Goal: Task Accomplishment & Management: Use online tool/utility

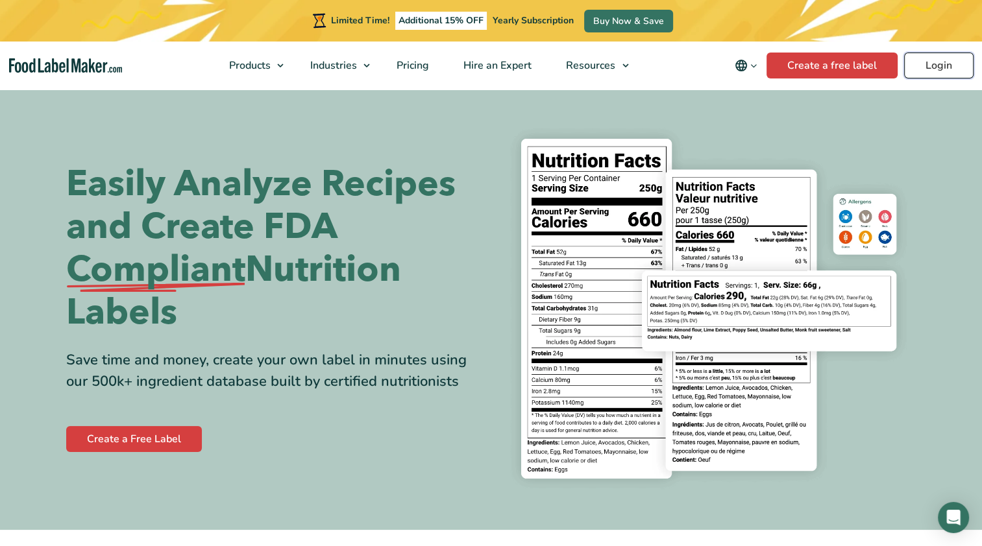
click at [945, 62] on link "Login" at bounding box center [938, 66] width 69 height 26
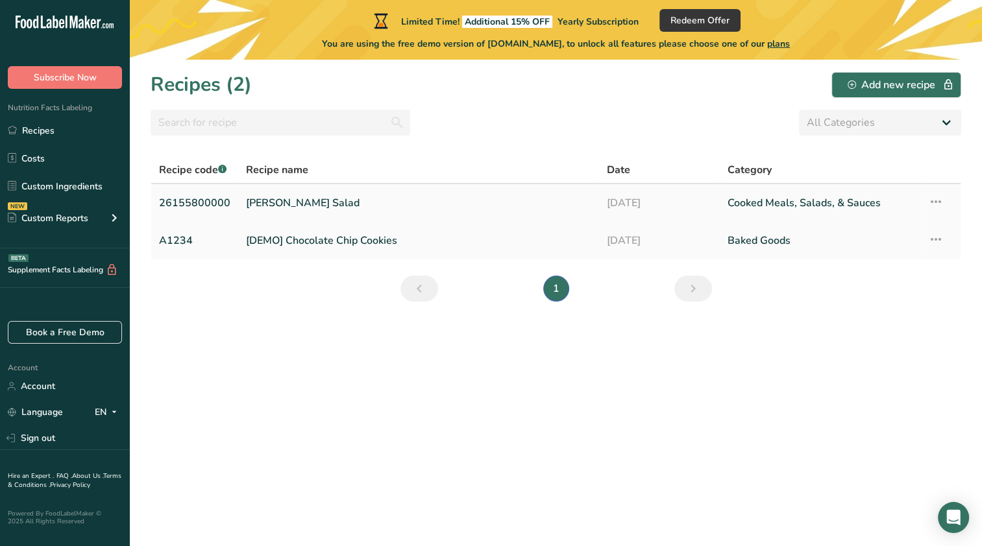
click at [383, 200] on link "Mikes Potato Salad" at bounding box center [418, 202] width 345 height 27
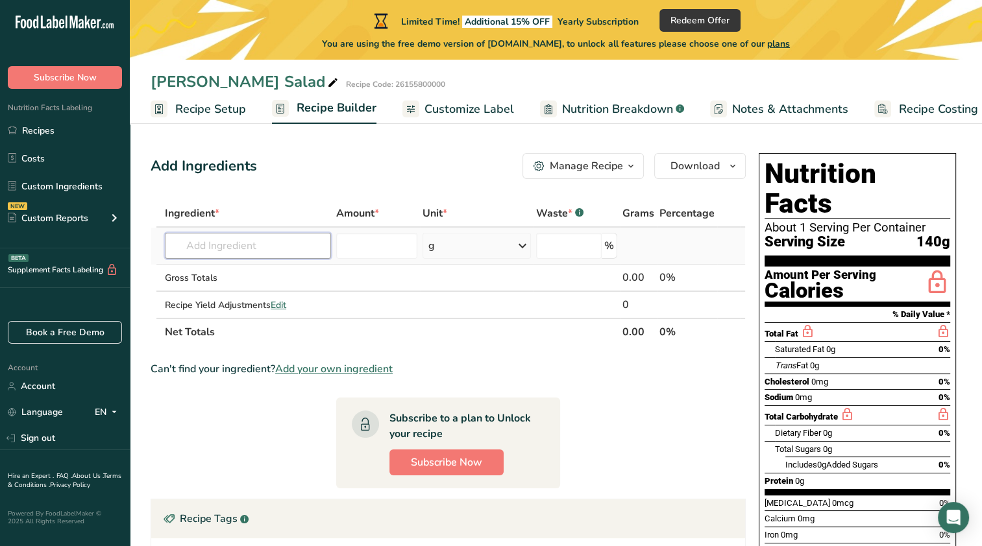
click at [276, 246] on input "text" at bounding box center [248, 246] width 166 height 26
click at [269, 241] on input "text" at bounding box center [248, 246] width 166 height 26
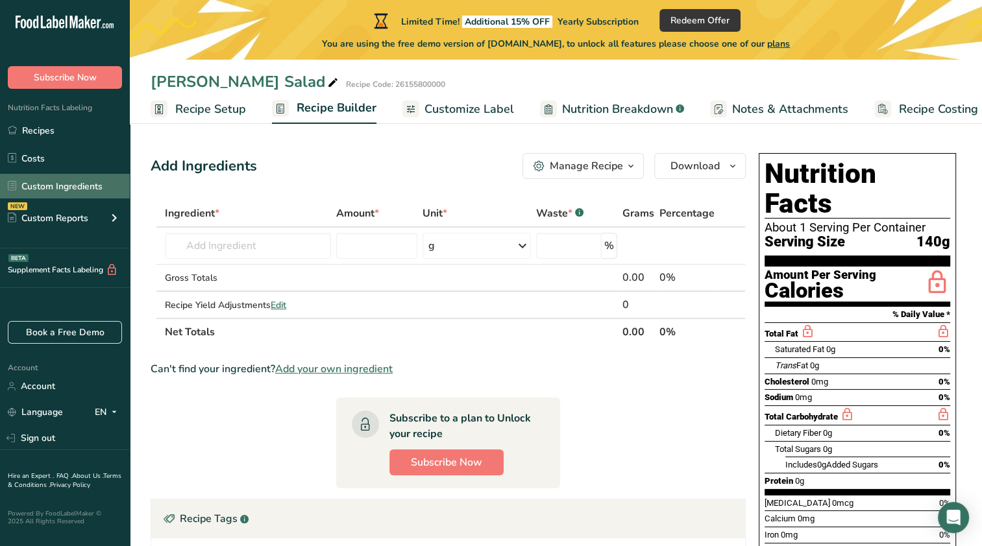
click at [67, 182] on link "Custom Ingredients" at bounding box center [65, 186] width 130 height 25
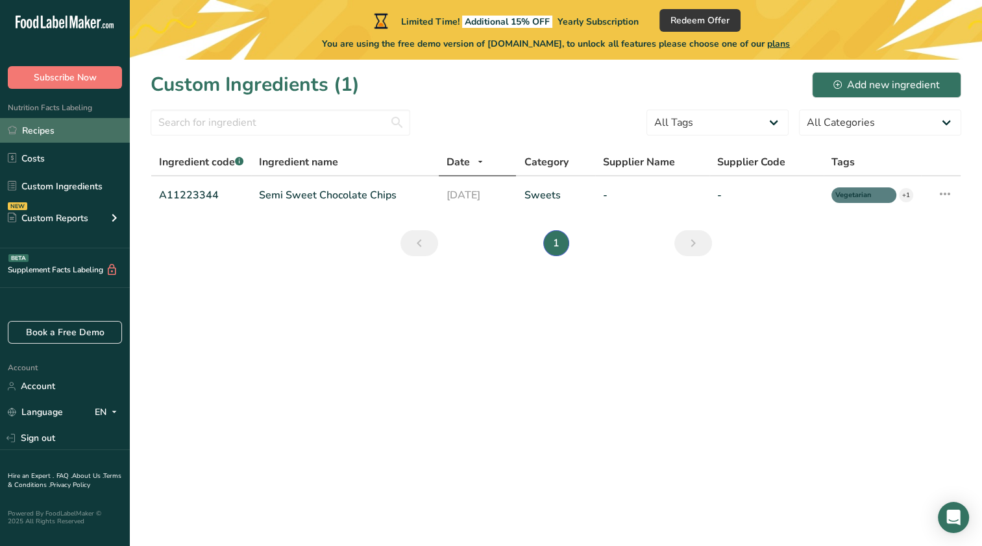
click at [62, 134] on link "Recipes" at bounding box center [65, 130] width 130 height 25
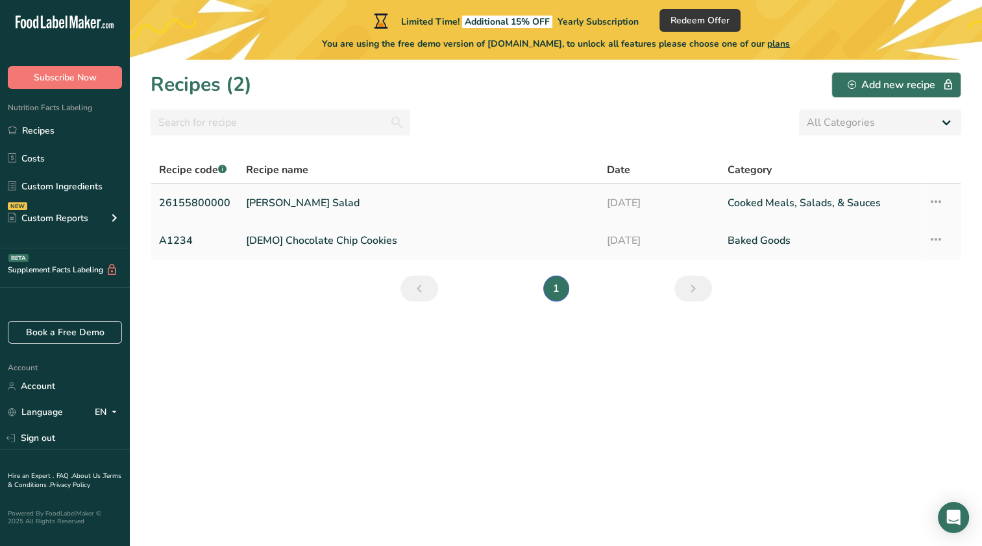
click at [278, 200] on link "Mikes Potato Salad" at bounding box center [418, 202] width 345 height 27
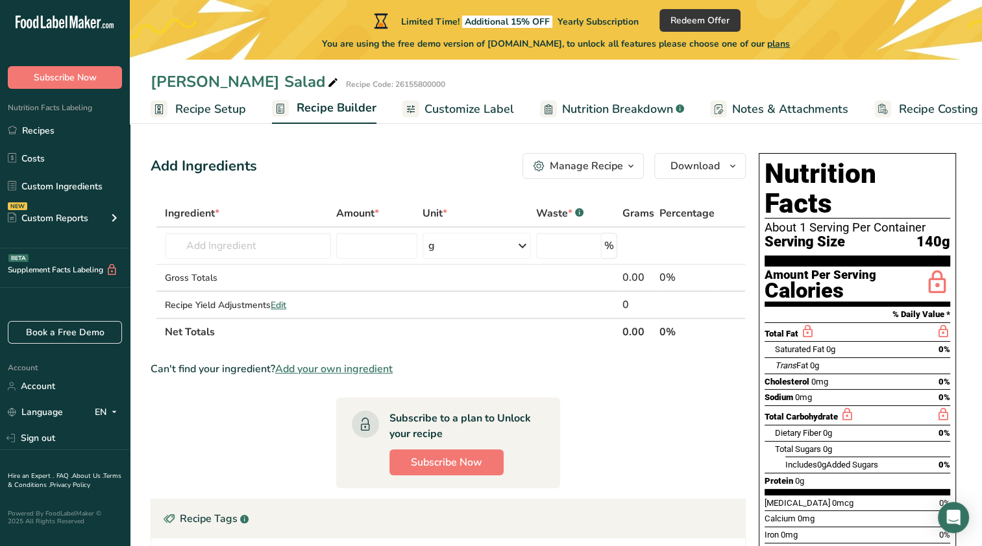
click at [633, 163] on icon "button" at bounding box center [630, 166] width 10 height 16
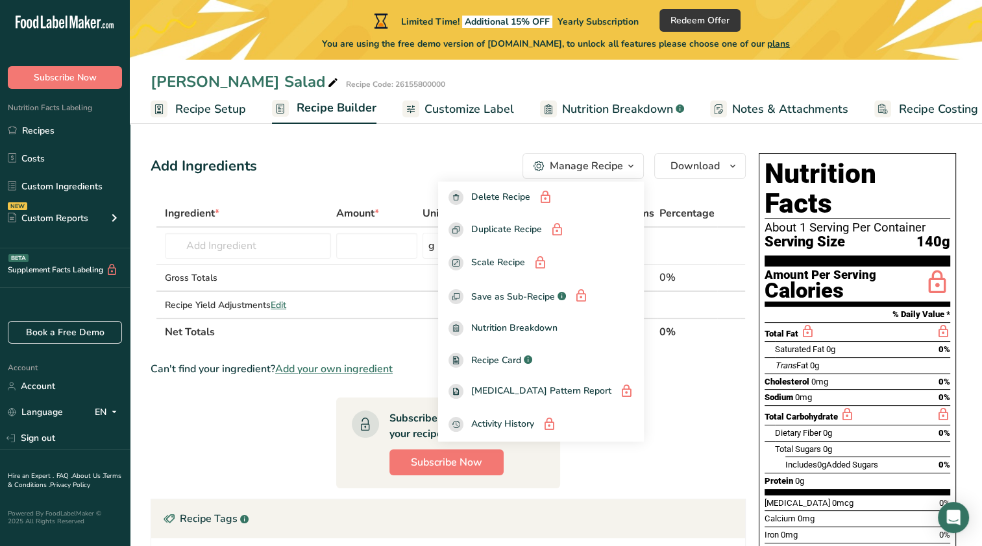
click at [633, 163] on icon "button" at bounding box center [630, 166] width 10 height 16
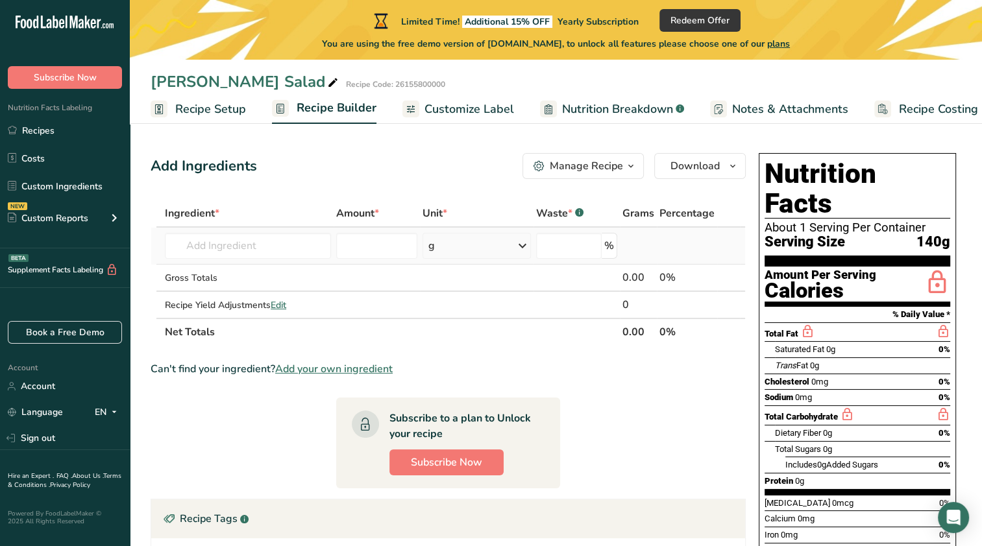
click at [230, 259] on td "Almond flour 1211 Milk, whole, 3.25% milkfat, without added vitamin A and vitam…" at bounding box center [247, 246] width 171 height 37
click at [230, 247] on input "text" at bounding box center [248, 246] width 166 height 26
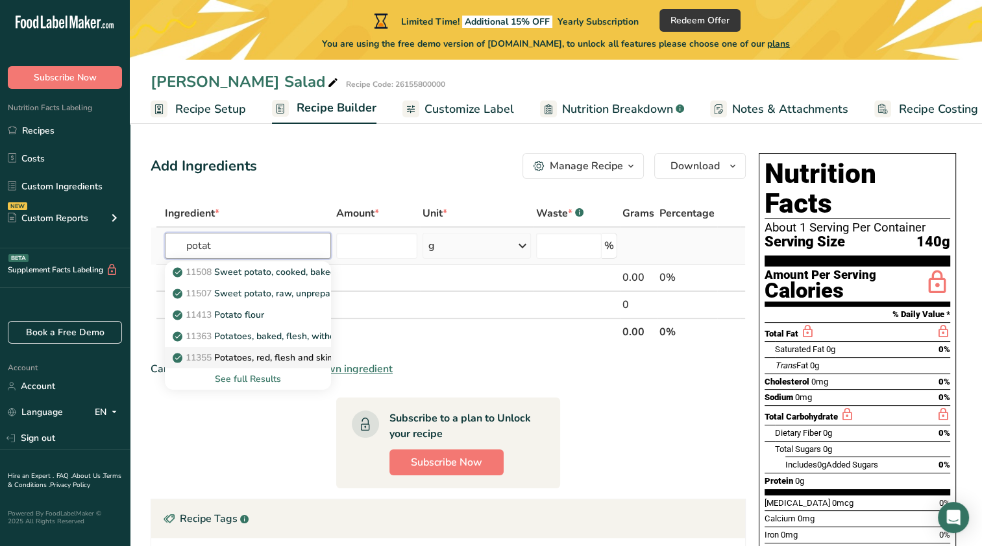
type input "potat"
click at [267, 356] on p "11355 Potatoes, red, flesh and skin, raw" at bounding box center [264, 358] width 178 height 14
type input "Potatoes, red, flesh and skin, raw"
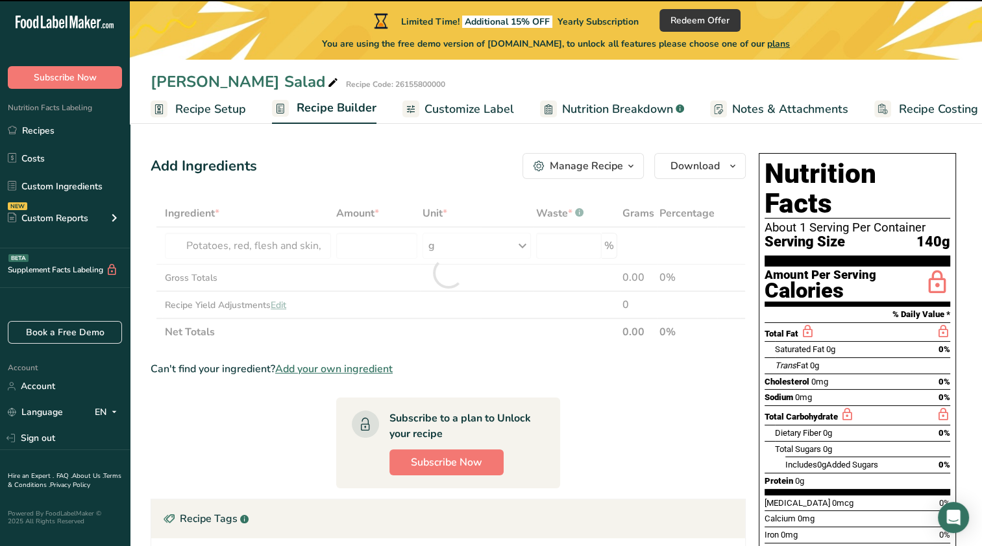
type input "0"
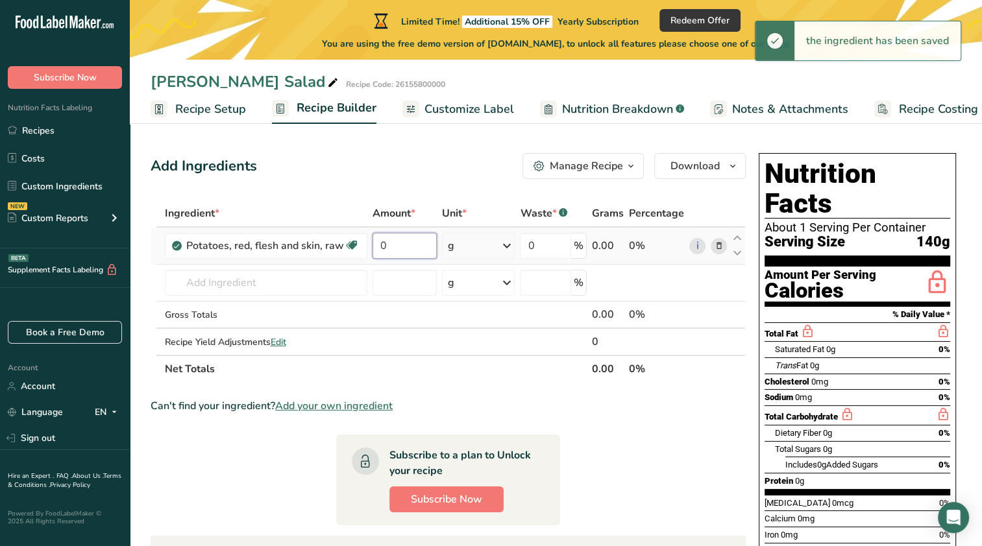
click at [400, 238] on input "0" at bounding box center [404, 246] width 64 height 26
drag, startPoint x: 400, startPoint y: 238, endPoint x: 361, endPoint y: 245, distance: 39.5
click at [361, 245] on tr "Potatoes, red, flesh and skin, raw Source of Antioxidants Dairy free Gluten fre…" at bounding box center [448, 246] width 594 height 37
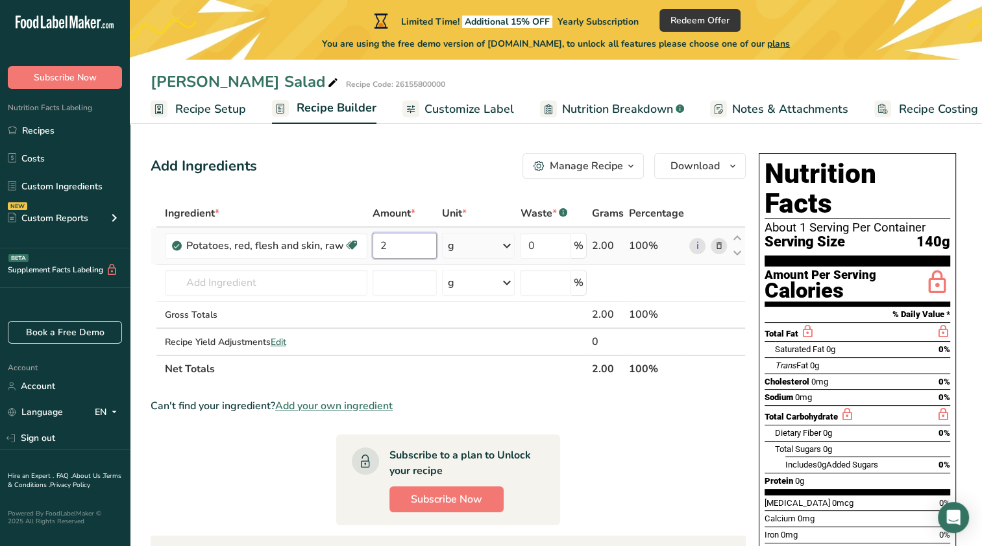
type input "2"
click at [496, 252] on div "Ingredient * Amount * Unit * Waste * .a-a{fill:#347362;}.b-a{fill:#fff;} Grams …" at bounding box center [448, 291] width 595 height 183
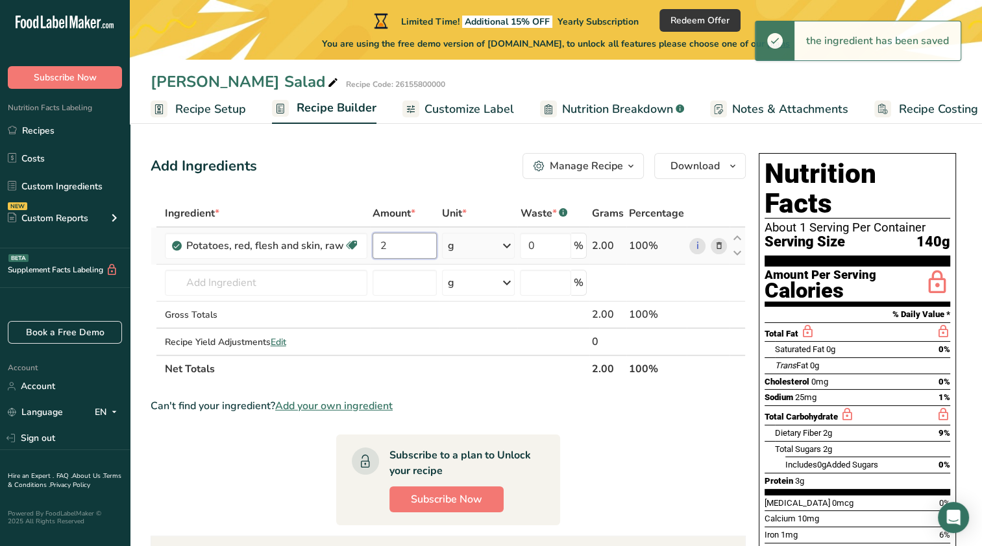
click at [405, 245] on input "2" at bounding box center [404, 246] width 64 height 26
type input "2"
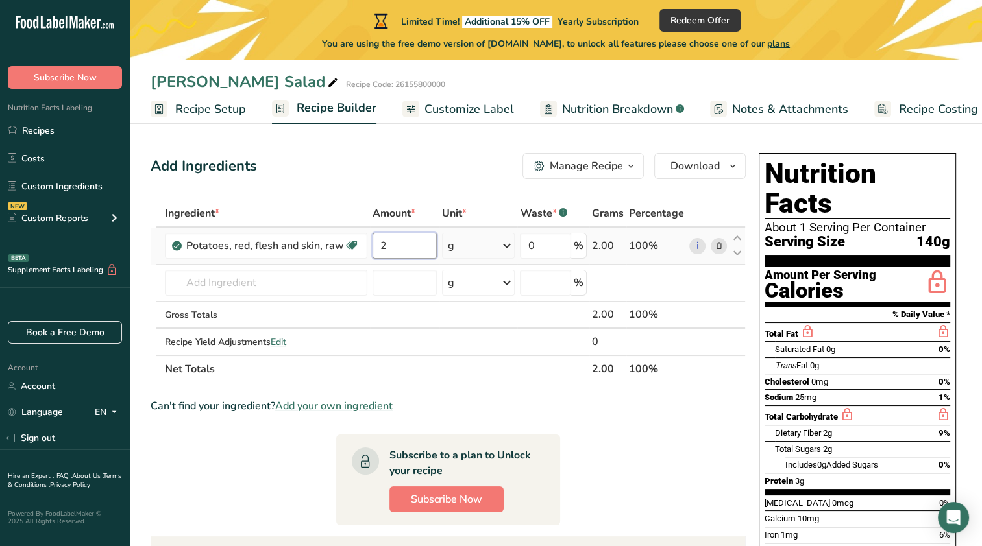
click at [405, 246] on input "2" at bounding box center [404, 246] width 64 height 26
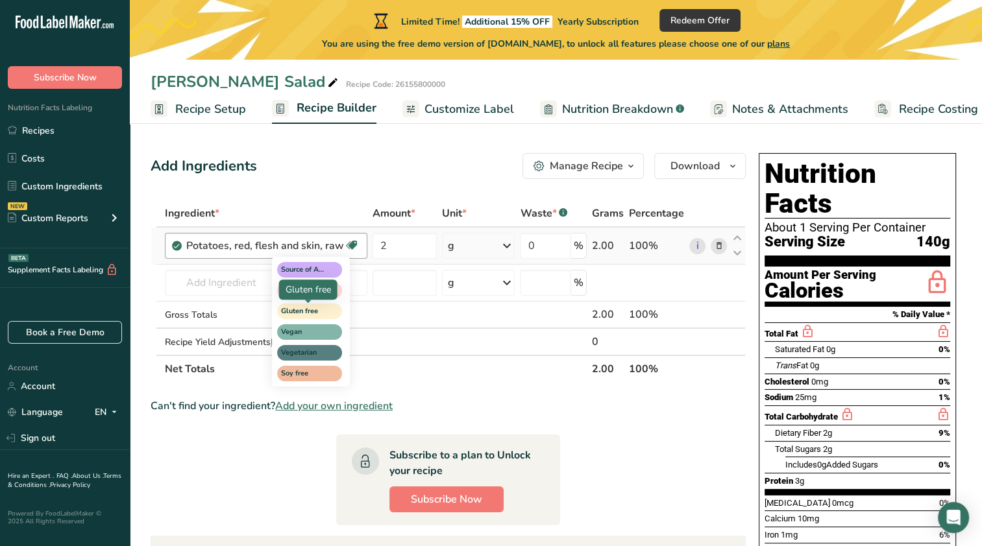
click at [317, 311] on div "Ingredient * Amount * Unit * Waste * .a-a{fill:#347362;}.b-a{fill:#fff;} Grams …" at bounding box center [448, 291] width 595 height 183
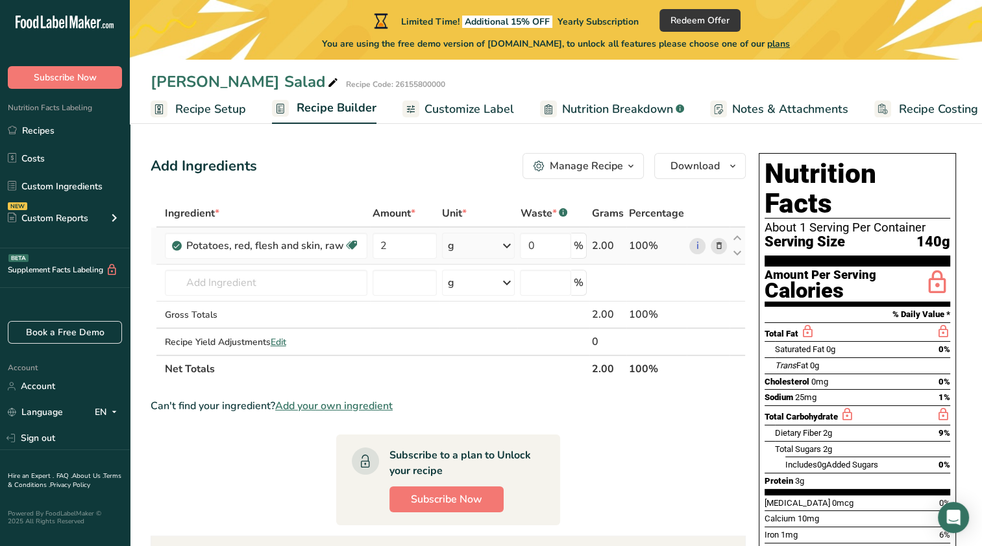
click at [478, 251] on div "g" at bounding box center [478, 246] width 73 height 26
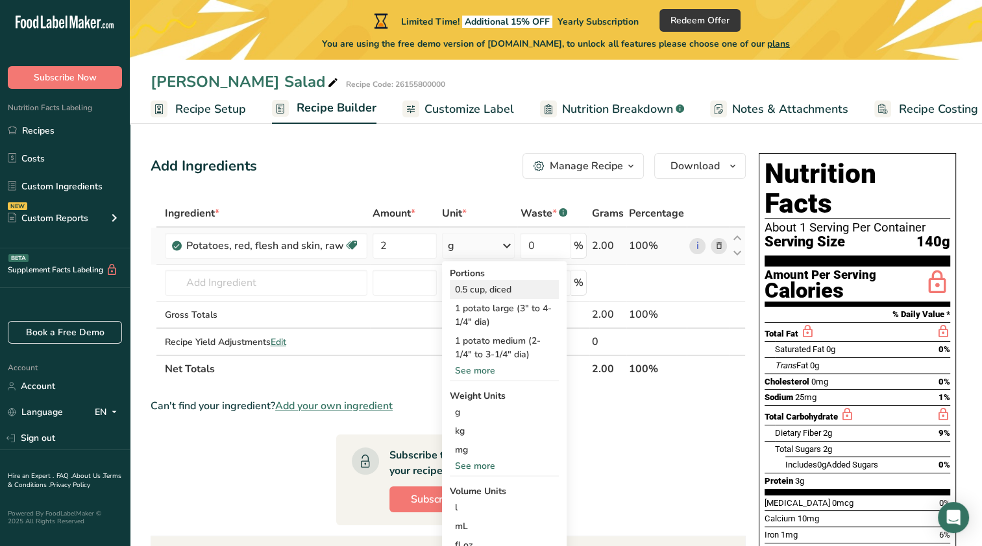
click at [484, 295] on div "0.5 cup, diced" at bounding box center [504, 289] width 109 height 19
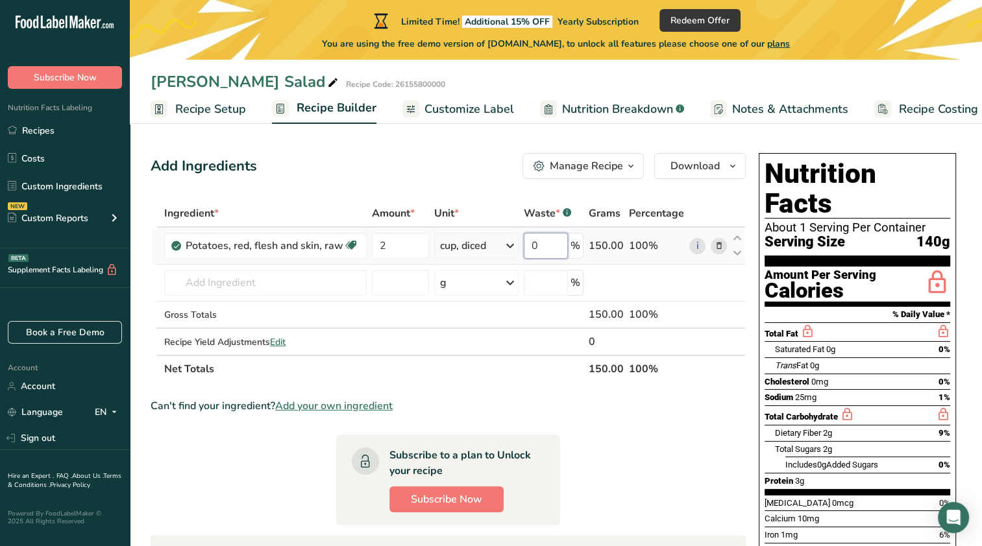
click at [553, 241] on input "0" at bounding box center [546, 246] width 44 height 26
drag, startPoint x: 553, startPoint y: 241, endPoint x: 540, endPoint y: 243, distance: 13.1
click at [540, 243] on input "0" at bounding box center [546, 246] width 44 height 26
type input "5"
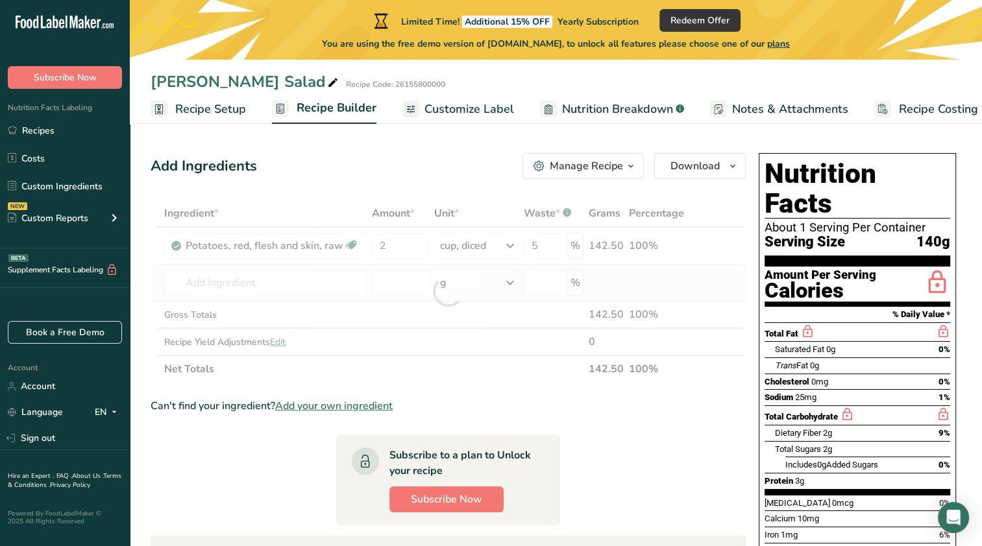
click at [672, 279] on div "Ingredient * Amount * Unit * Waste * .a-a{fill:#347362;}.b-a{fill:#fff;} Grams …" at bounding box center [448, 291] width 595 height 183
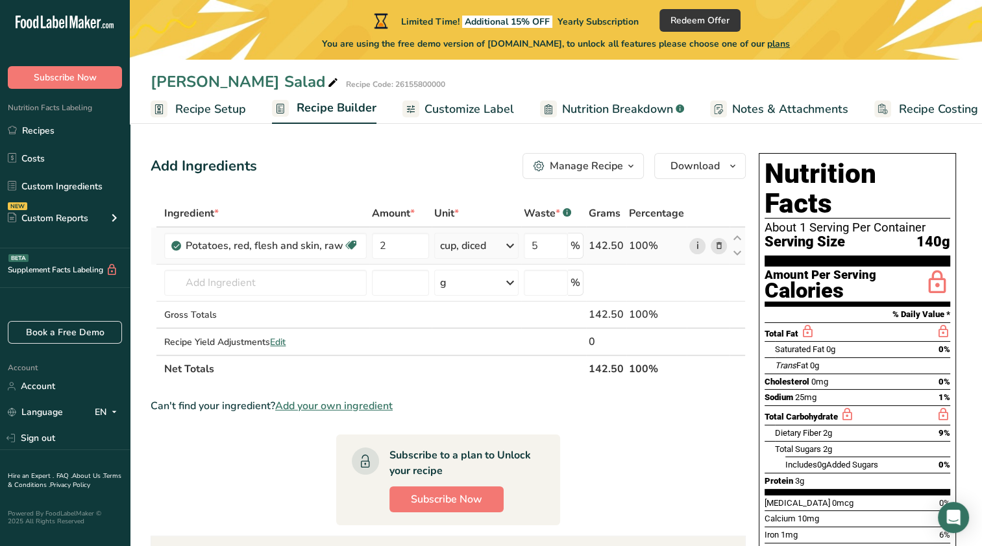
click at [694, 245] on link "i" at bounding box center [697, 246] width 16 height 16
click at [738, 254] on icon at bounding box center [737, 253] width 16 height 10
click at [262, 291] on input "text" at bounding box center [265, 283] width 202 height 26
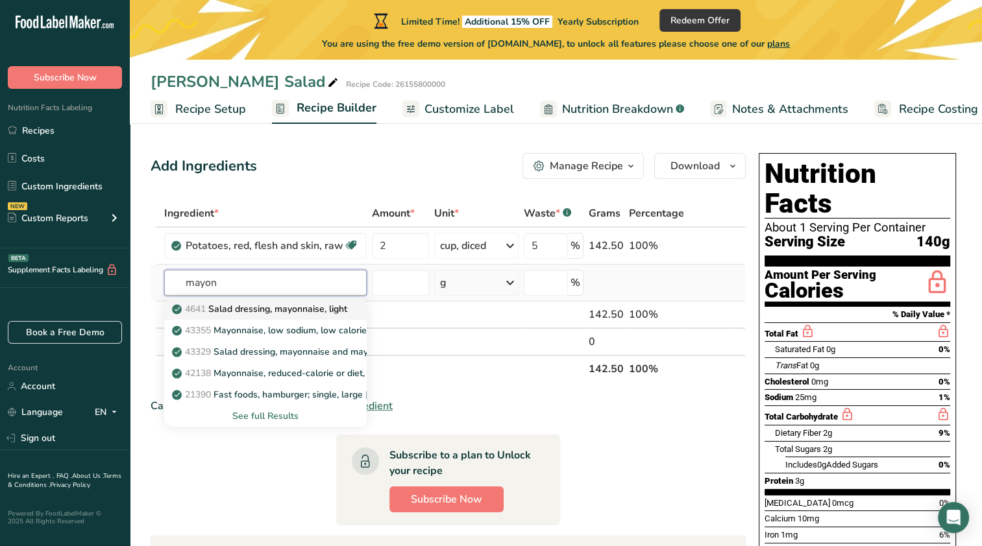
type input "mayon"
click at [264, 311] on p "4641 Salad dressing, mayonnaise, light" at bounding box center [261, 309] width 173 height 14
type input "Salad dressing, mayonnaise, light"
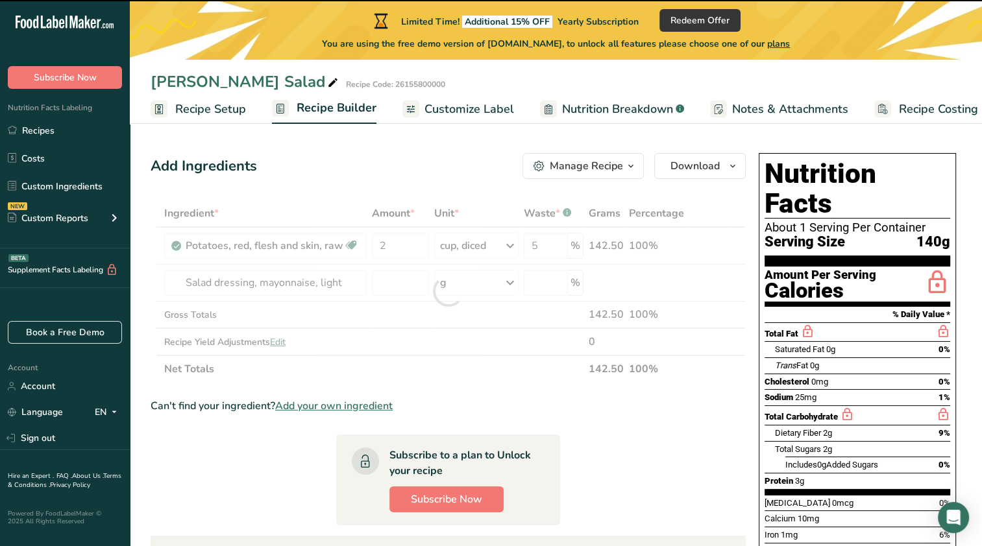
type input "0"
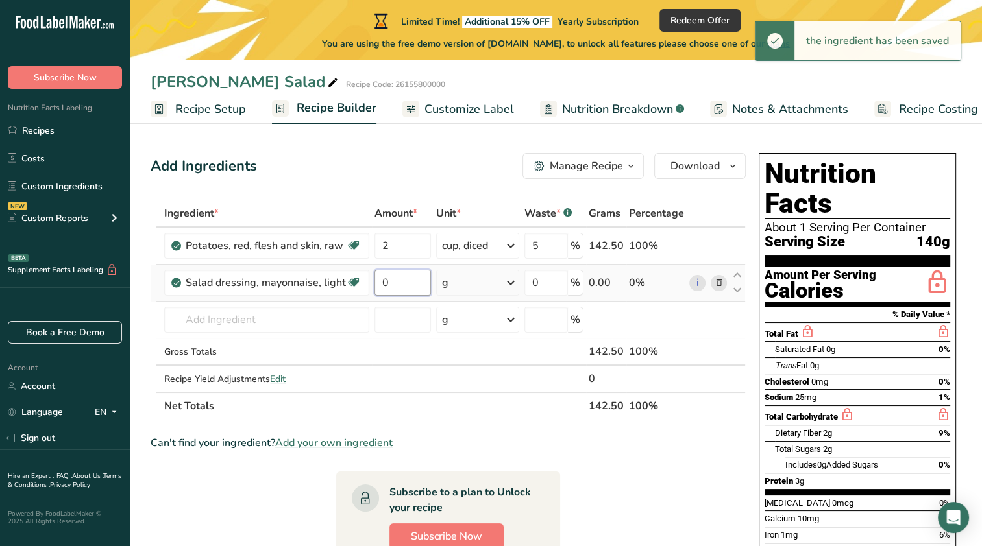
click at [385, 284] on input "0" at bounding box center [402, 283] width 56 height 26
click at [384, 284] on input "0" at bounding box center [402, 283] width 56 height 26
drag, startPoint x: 382, startPoint y: 284, endPoint x: 363, endPoint y: 284, distance: 18.2
click at [364, 284] on tr "Salad dressing, mayonnaise, light Dairy free Gluten free Vegetarian Soy free 0 …" at bounding box center [448, 283] width 594 height 37
drag, startPoint x: 381, startPoint y: 279, endPoint x: 417, endPoint y: 284, distance: 36.1
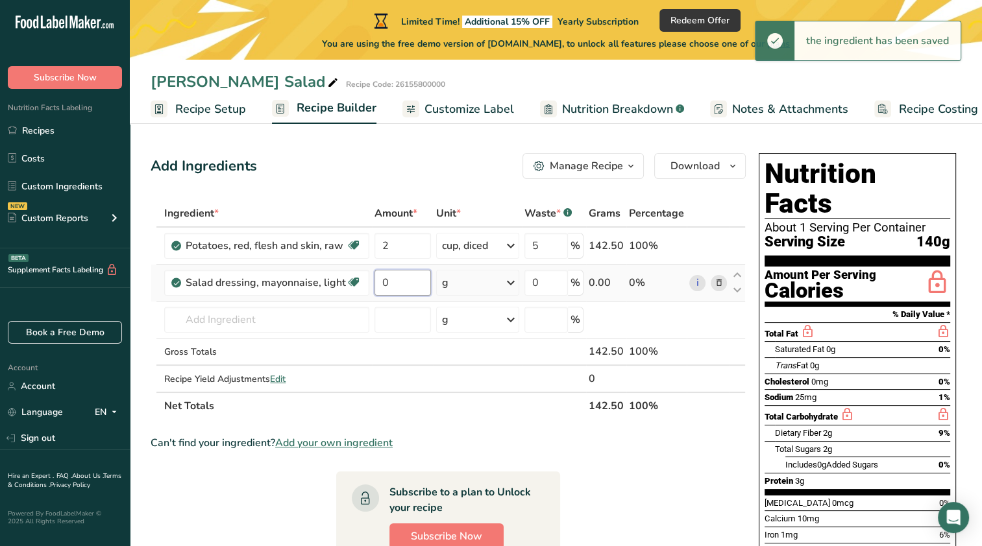
click at [417, 284] on input "0" at bounding box center [402, 283] width 56 height 26
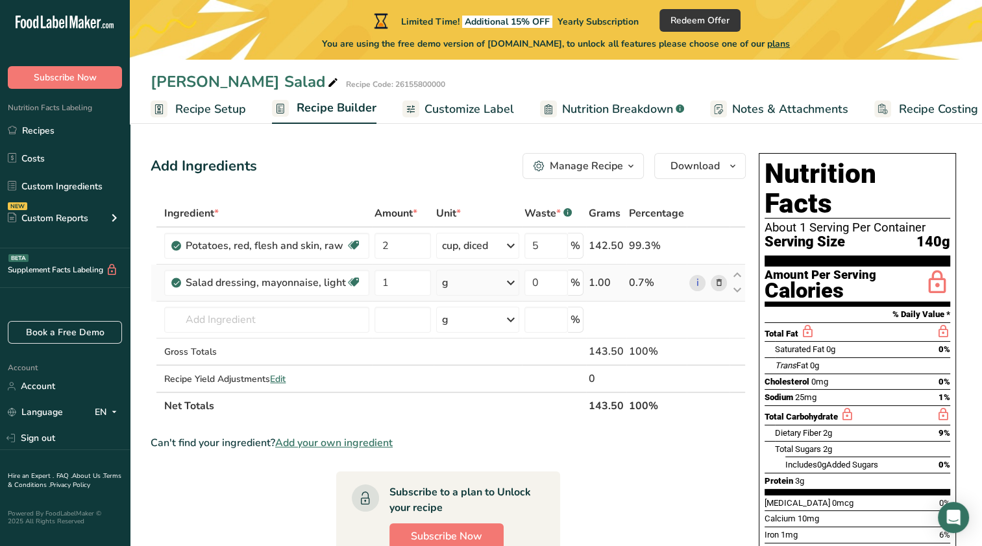
click at [466, 293] on div "Ingredient * Amount * Unit * Waste * .a-a{fill:#347362;}.b-a{fill:#fff;} Grams …" at bounding box center [448, 310] width 595 height 220
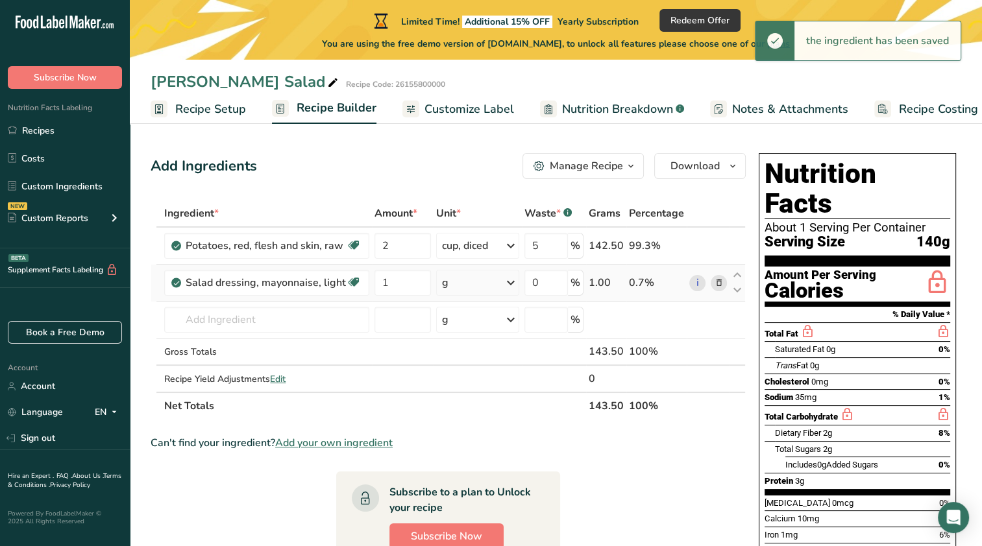
click at [481, 284] on div "g" at bounding box center [477, 283] width 83 height 26
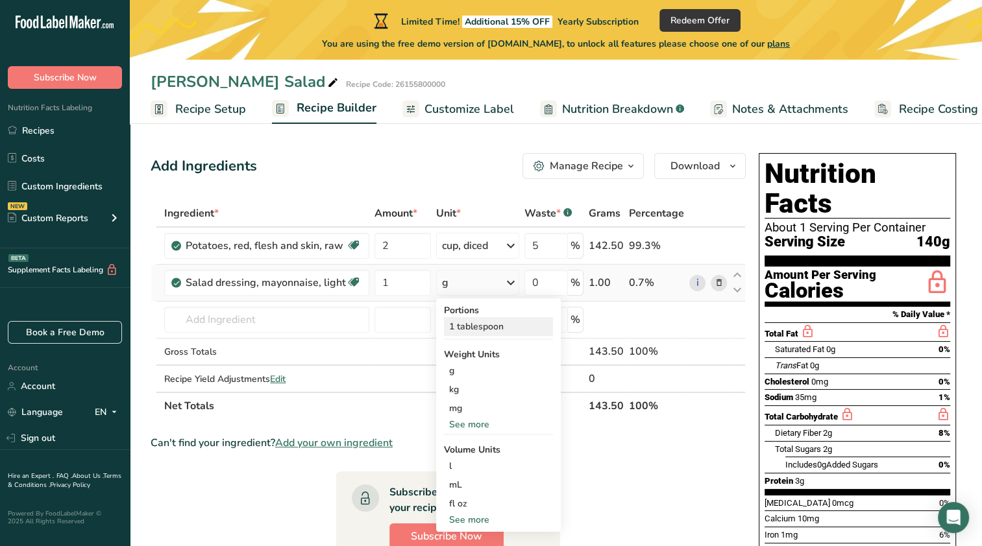
click at [488, 323] on div "1 tablespoon" at bounding box center [498, 326] width 109 height 19
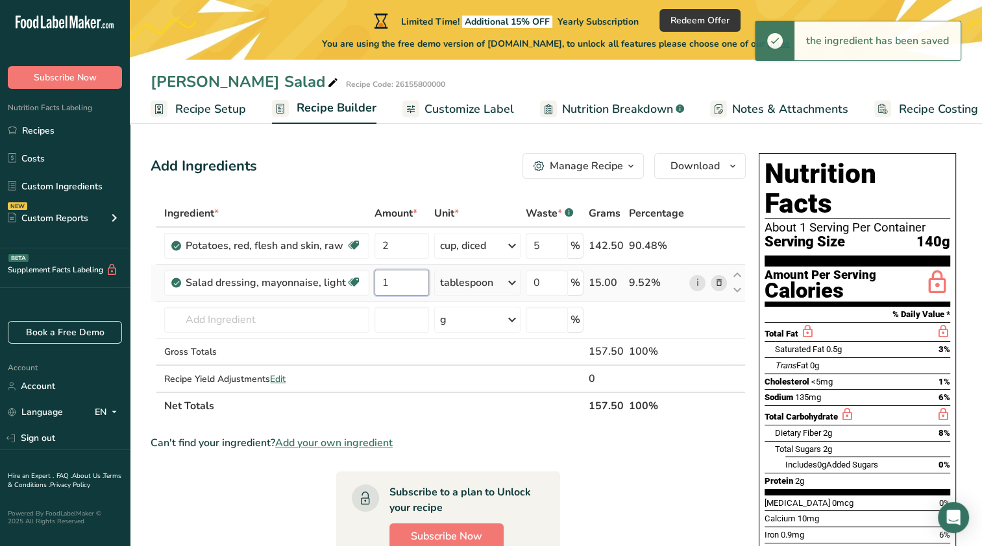
drag, startPoint x: 412, startPoint y: 282, endPoint x: 376, endPoint y: 284, distance: 35.8
click at [376, 284] on input "1" at bounding box center [401, 283] width 55 height 26
type input "4"
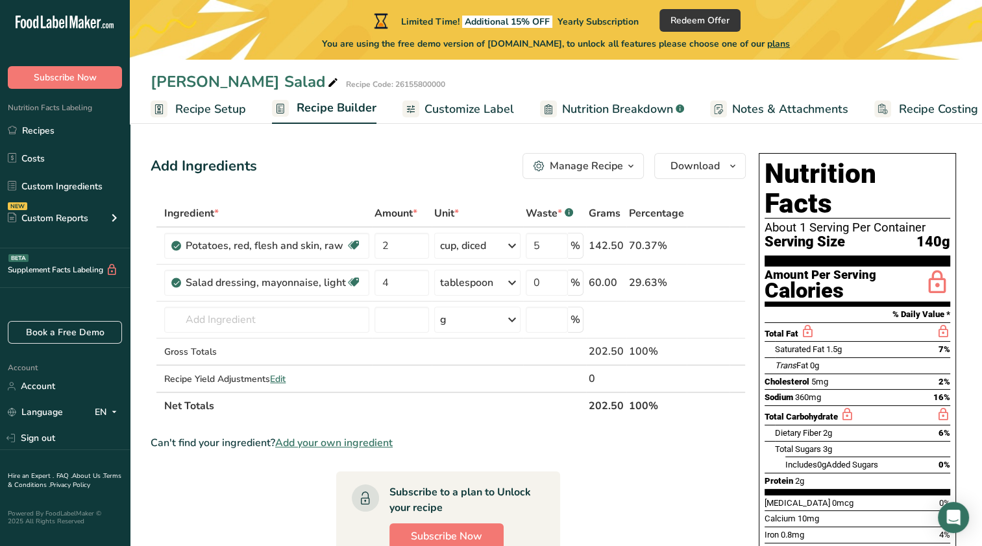
click at [929, 105] on span "Recipe Costing" at bounding box center [938, 110] width 79 height 18
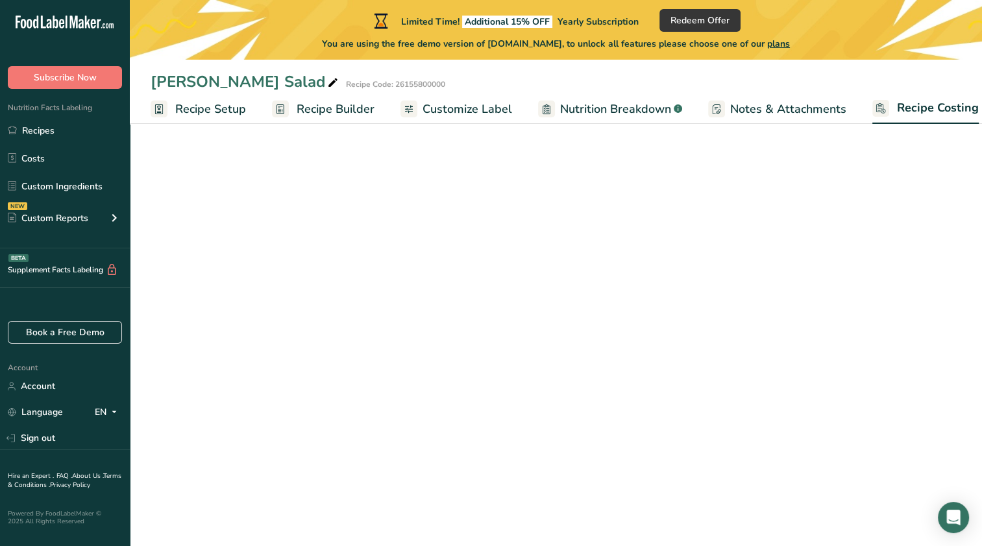
scroll to position [0, 16]
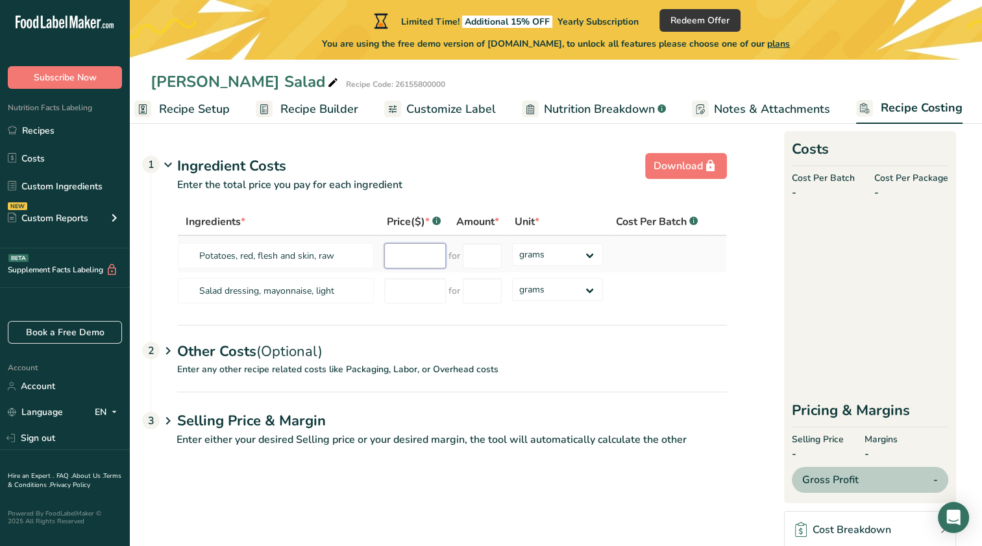
click at [410, 249] on input "number" at bounding box center [415, 255] width 62 height 25
type input "2"
type input "0.69"
click at [491, 247] on input "number" at bounding box center [482, 255] width 39 height 25
type input "1"
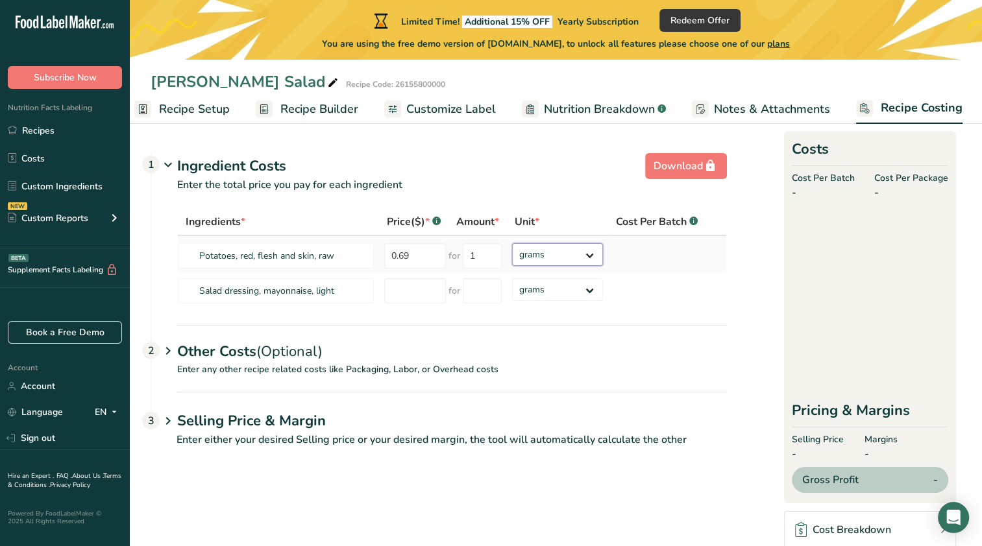
click at [552, 256] on div "Ingredients * Price($) * .a-a{fill:#347362;}.b-a{fill:#fff;} Amount * Unit * Co…" at bounding box center [452, 258] width 550 height 101
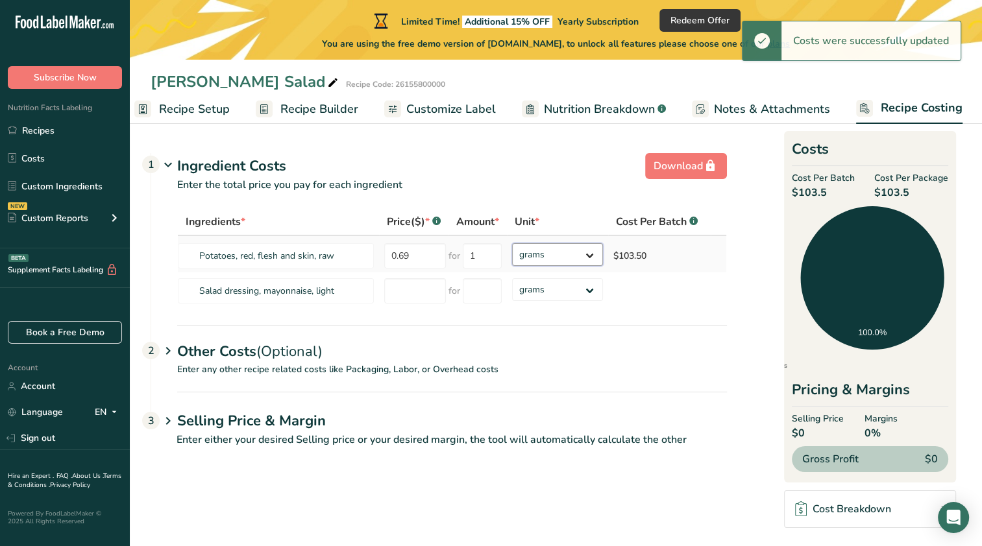
select select "12"
drag, startPoint x: 552, startPoint y: 256, endPoint x: 553, endPoint y: 265, distance: 8.5
click at [512, 243] on select "grams kg mg mcg lb oz" at bounding box center [557, 254] width 91 height 23
click at [422, 249] on input "0.69" at bounding box center [409, 255] width 62 height 25
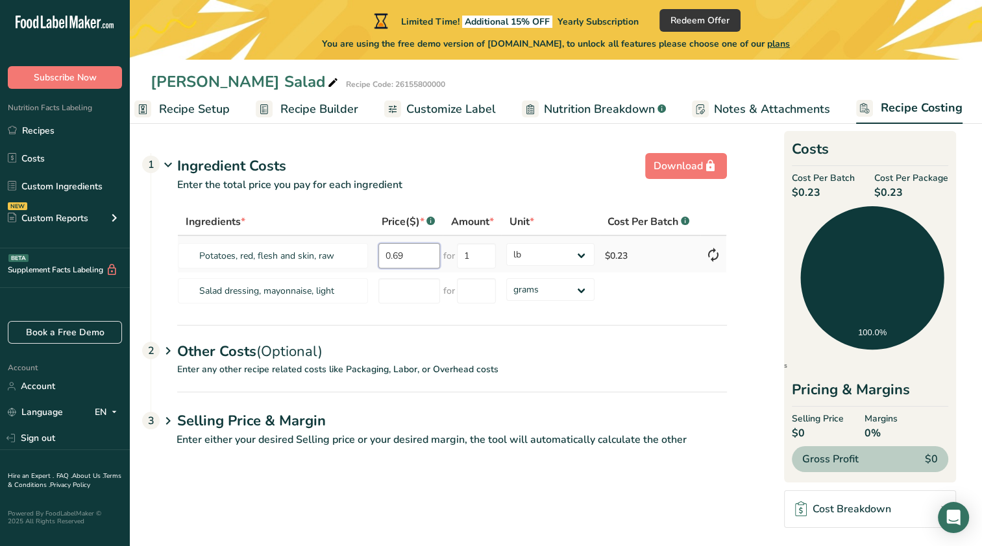
drag, startPoint x: 422, startPoint y: 249, endPoint x: 370, endPoint y: 249, distance: 51.9
click at [370, 249] on tr "Potatoes, red, flesh and skin, raw 0.69 for 1 grams kg mg mcg lb oz $0.23" at bounding box center [452, 254] width 548 height 36
click at [402, 297] on input "number" at bounding box center [409, 290] width 62 height 25
click at [615, 113] on span "Nutrition Breakdown" at bounding box center [599, 110] width 111 height 18
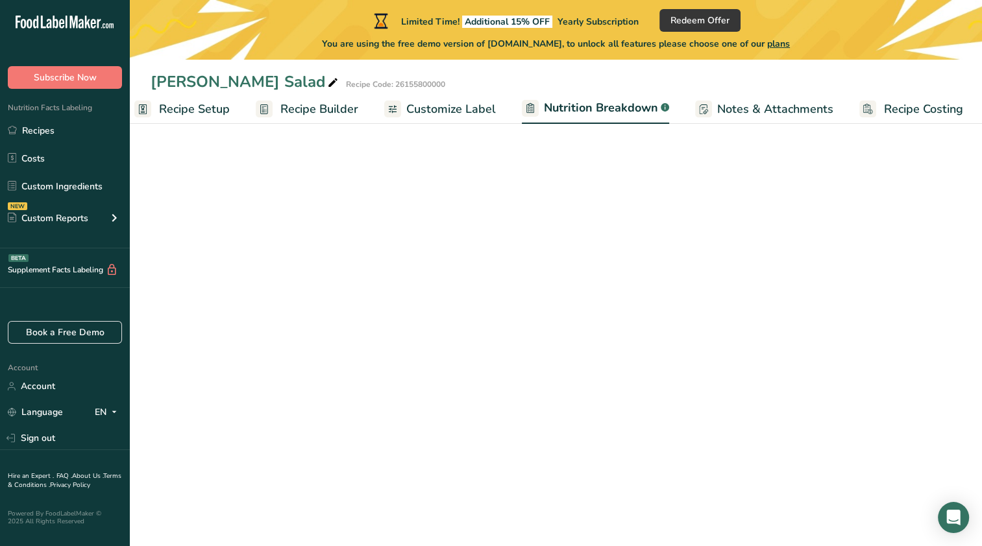
scroll to position [0, 18]
select select "Calories"
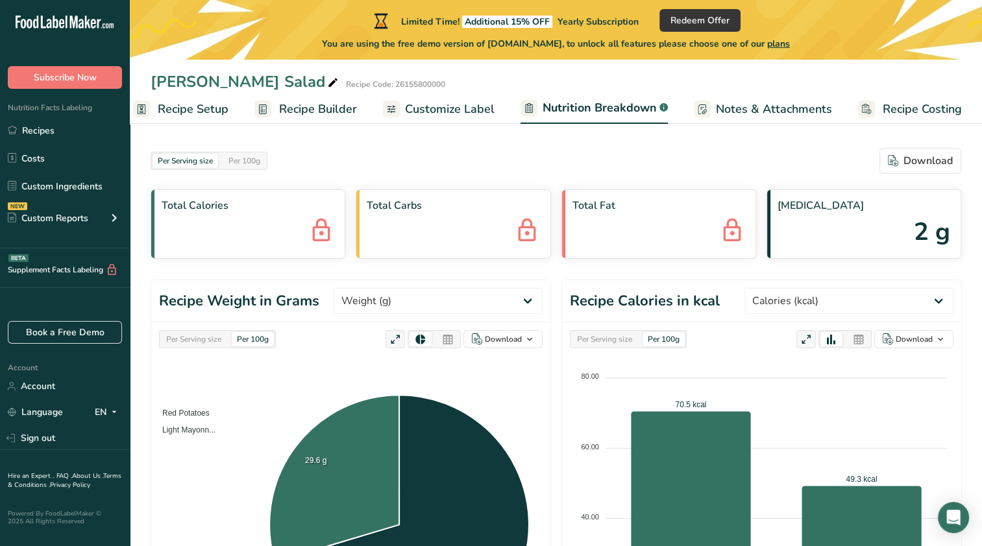
click at [465, 105] on span "Customize Label" at bounding box center [450, 110] width 90 height 18
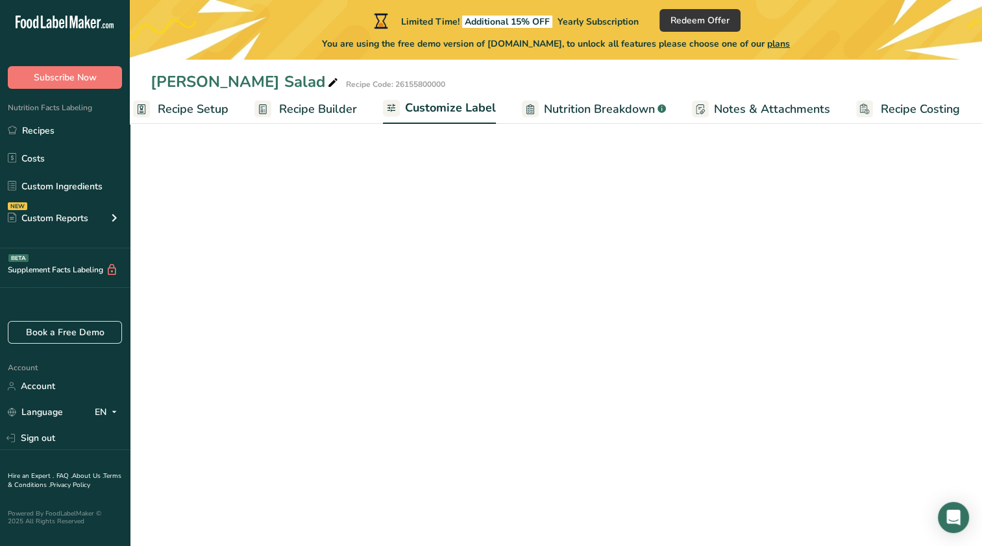
scroll to position [0, 16]
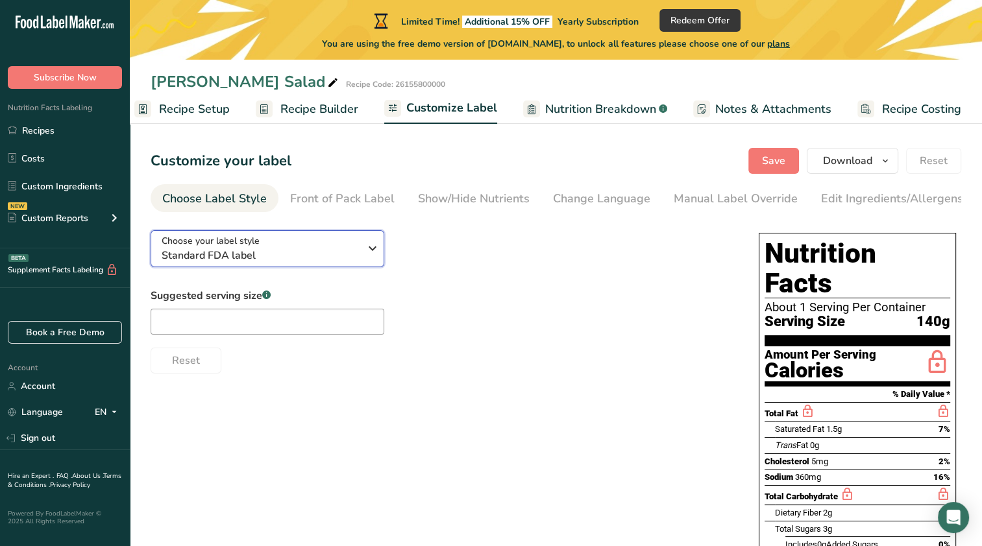
click at [224, 259] on span "Standard FDA label" at bounding box center [261, 256] width 198 height 16
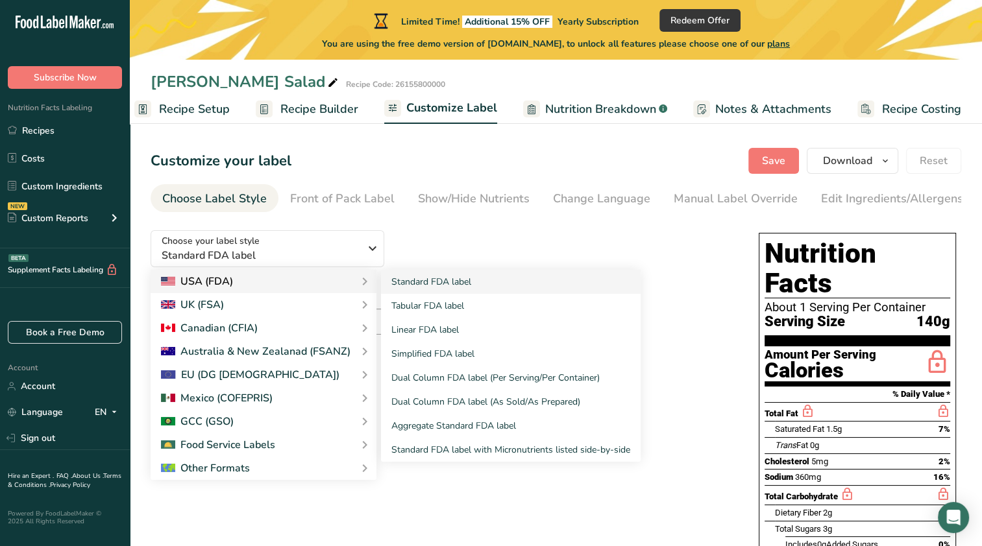
click at [309, 289] on div "USA (FDA)" at bounding box center [263, 282] width 205 height 16
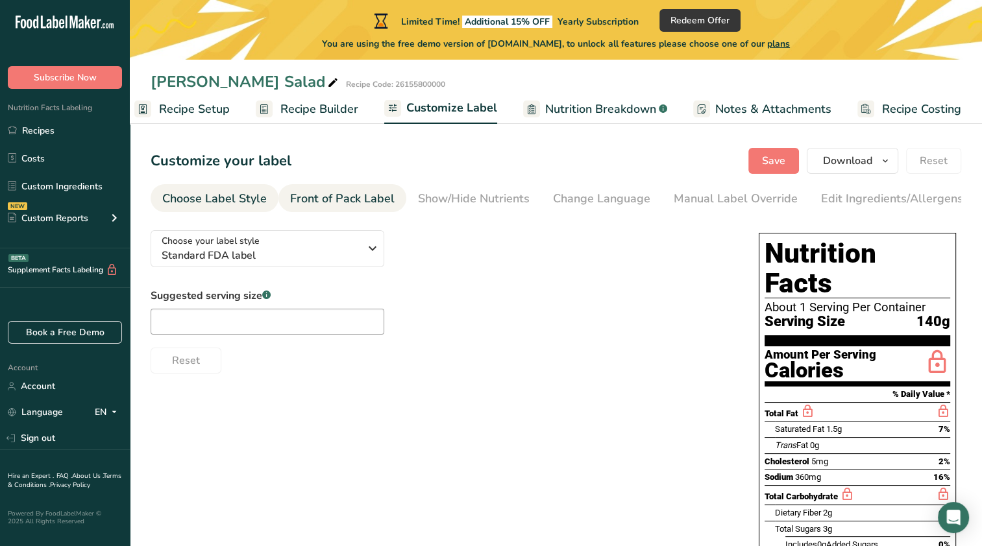
click at [356, 199] on div "Front of Pack Label" at bounding box center [342, 199] width 104 height 18
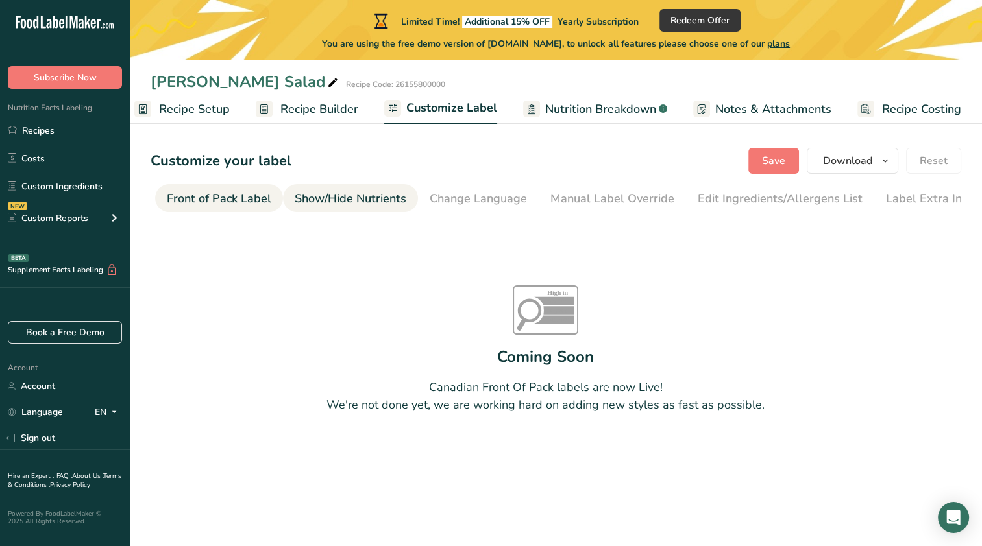
scroll to position [0, 126]
click at [951, 202] on div "Label Extra Info" at bounding box center [926, 199] width 86 height 18
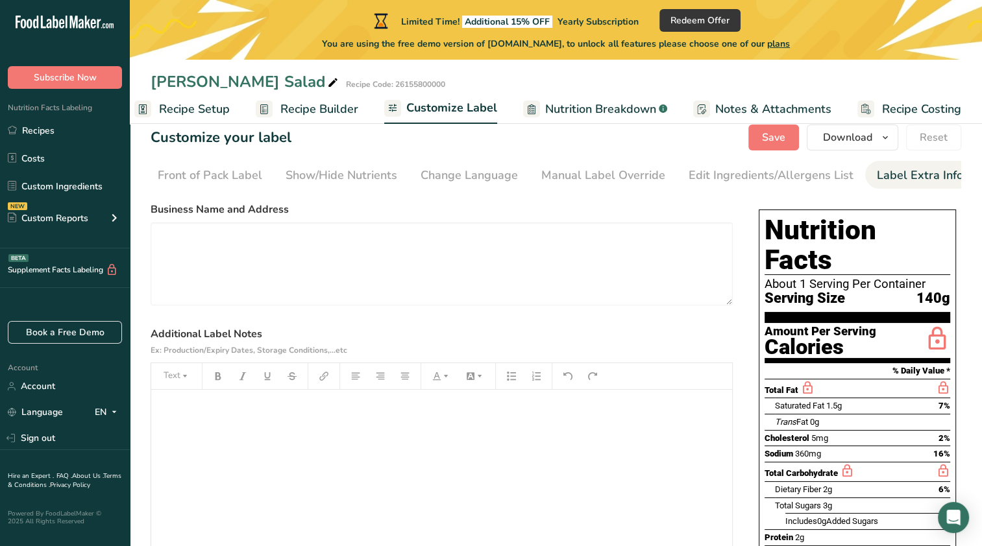
scroll to position [0, 0]
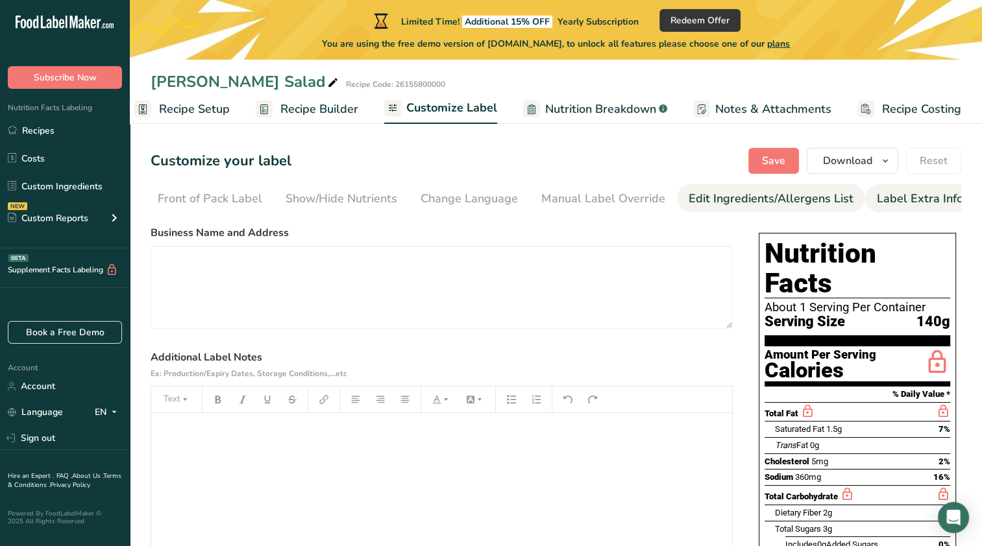
click at [768, 197] on div "Edit Ingredients/Allergens List" at bounding box center [770, 199] width 165 height 18
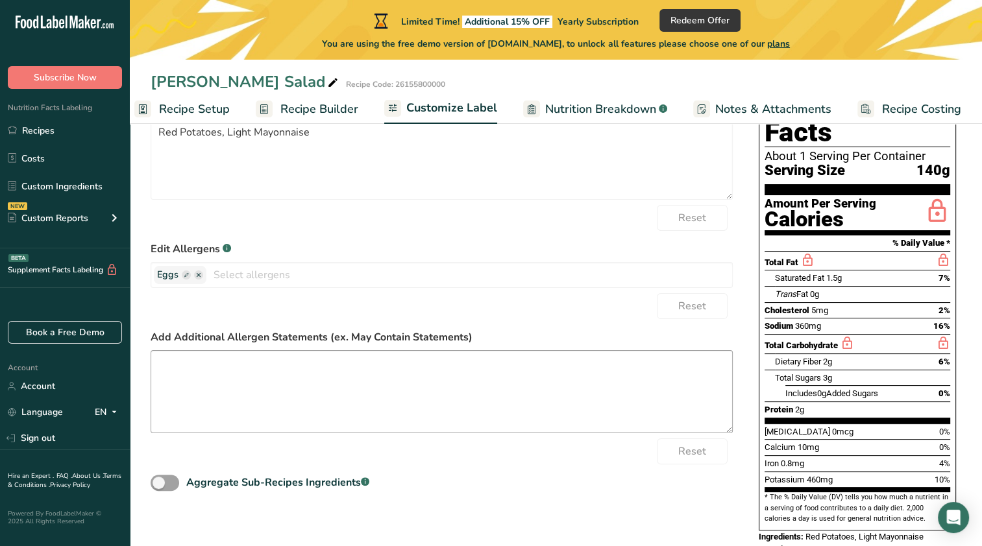
scroll to position [164, 0]
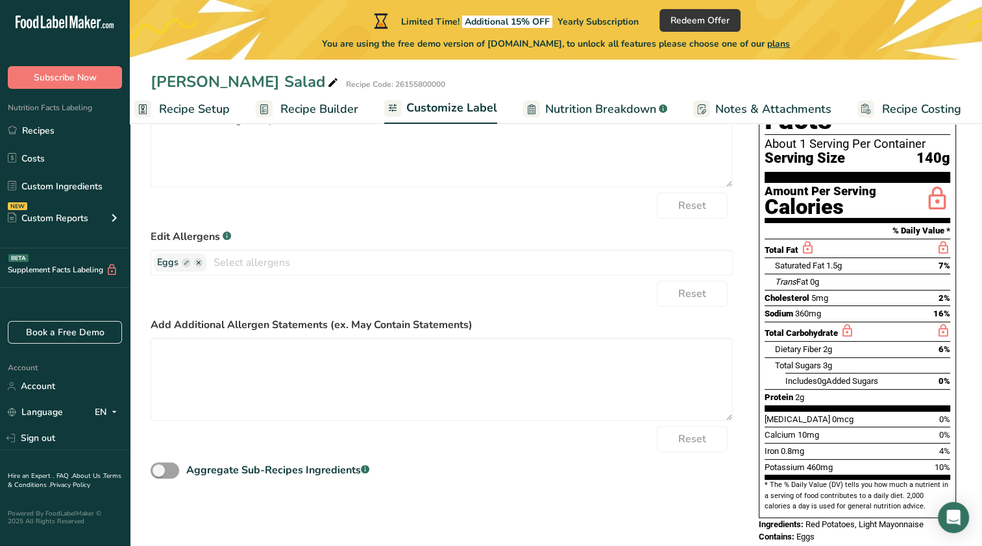
drag, startPoint x: 786, startPoint y: 498, endPoint x: 856, endPoint y: 505, distance: 71.1
click at [856, 505] on div "Nutrition Facts About 1 Serving Per Container Serving Size 140g Amount Per Serv…" at bounding box center [857, 306] width 208 height 485
click at [856, 531] on div "Contains: Eggs" at bounding box center [856, 537] width 197 height 13
click at [859, 520] on span "Red Potatoes, Light Mayonnaise" at bounding box center [864, 525] width 118 height 10
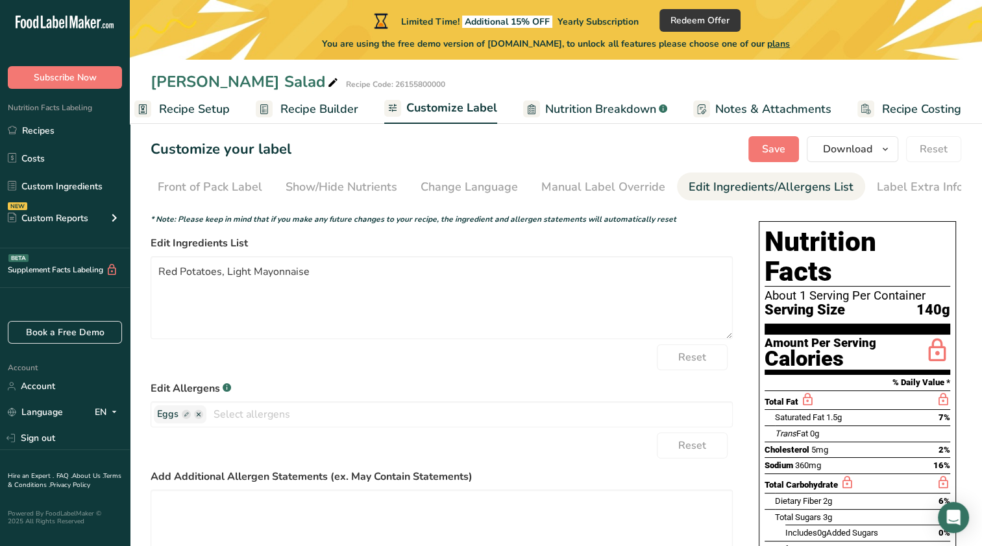
scroll to position [0, 0]
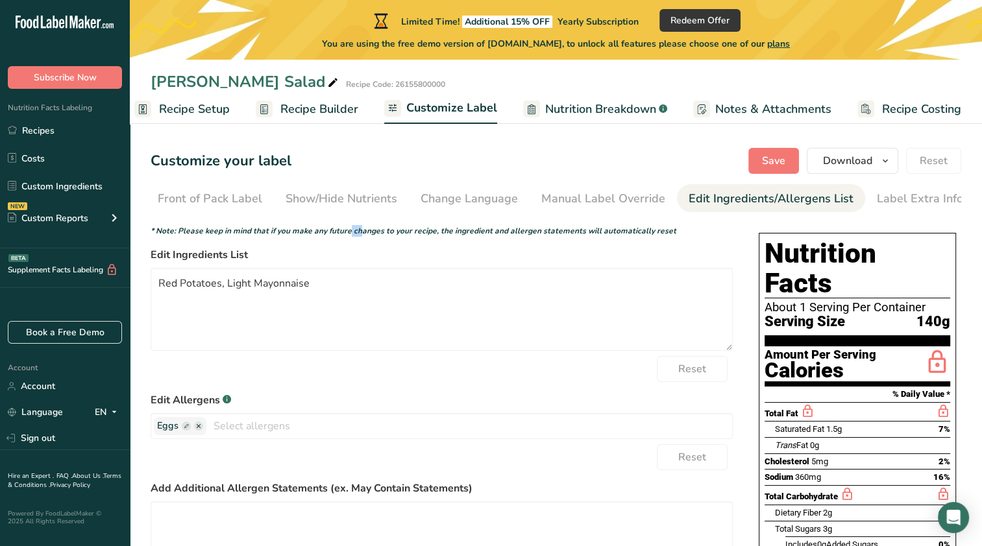
drag, startPoint x: 360, startPoint y: 215, endPoint x: 348, endPoint y: 215, distance: 12.3
click at [348, 215] on section "Customize your label Save Download Choose what to show on your downloaded label…" at bounding box center [556, 434] width 852 height 614
click at [180, 200] on div "Front of Pack Label" at bounding box center [210, 199] width 104 height 18
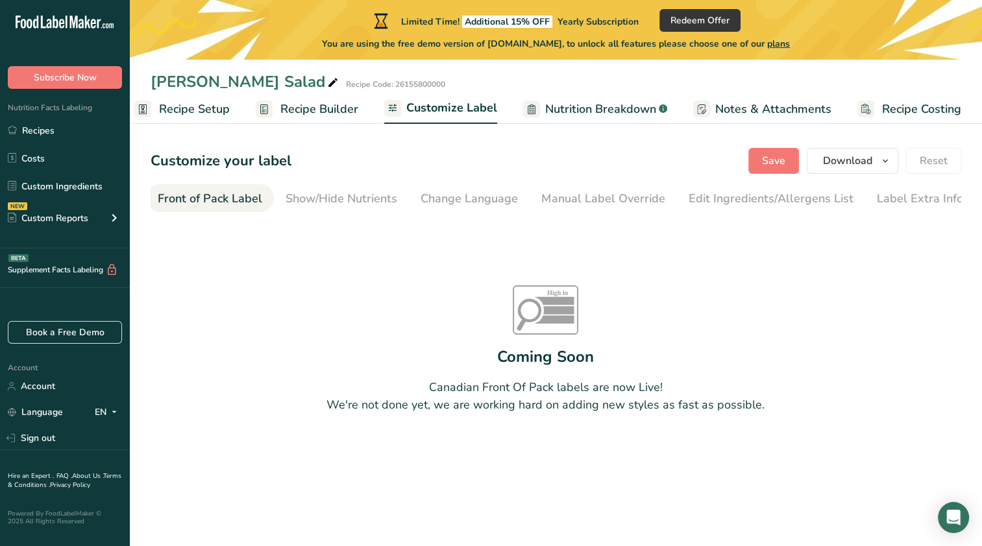
scroll to position [0, 126]
click at [339, 108] on span "Recipe Builder" at bounding box center [319, 110] width 78 height 18
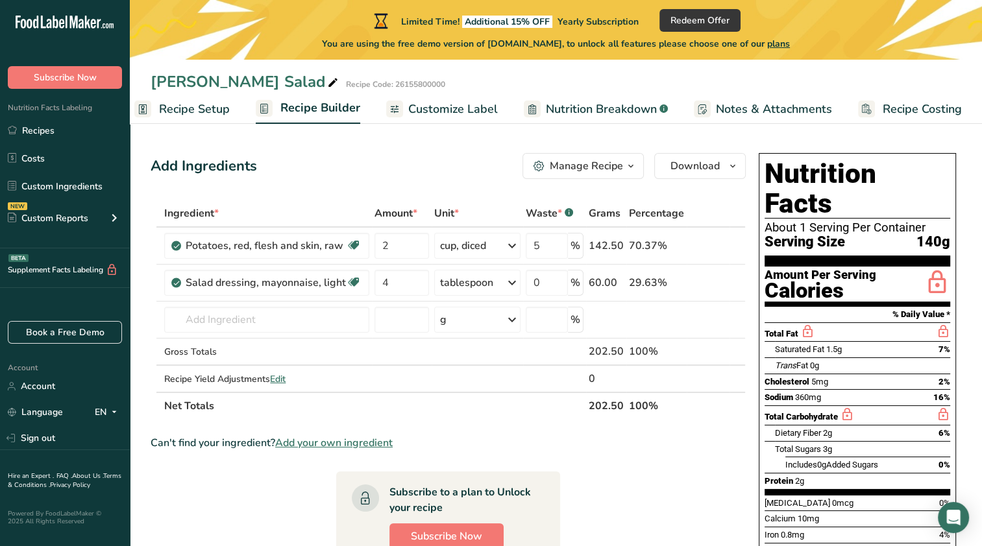
drag, startPoint x: 367, startPoint y: 80, endPoint x: 428, endPoint y: 84, distance: 61.1
click at [428, 84] on div "Mikes Potato Salad Recipe Code: 26155800000" at bounding box center [556, 81] width 852 height 23
click at [215, 103] on span "Recipe Setup" at bounding box center [194, 110] width 71 height 18
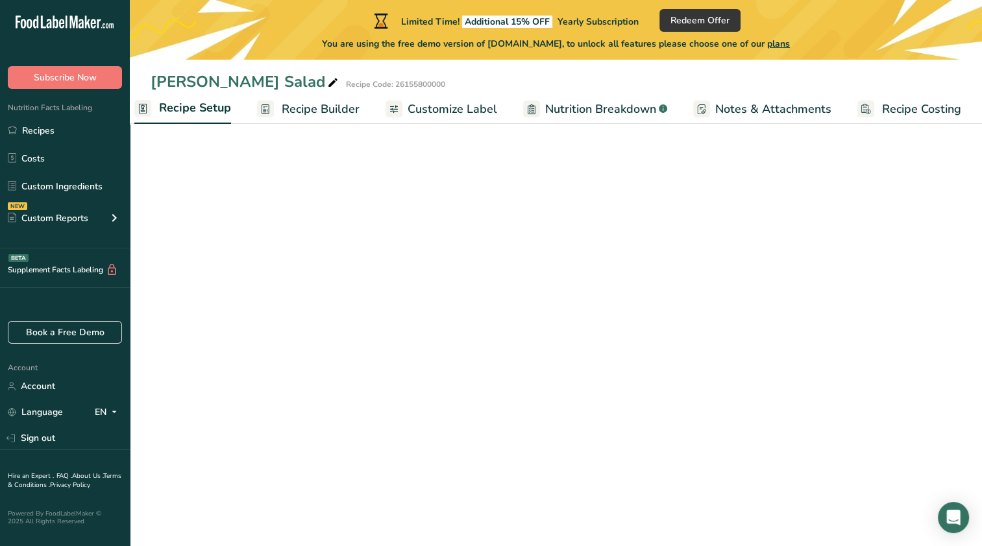
scroll to position [0, 5]
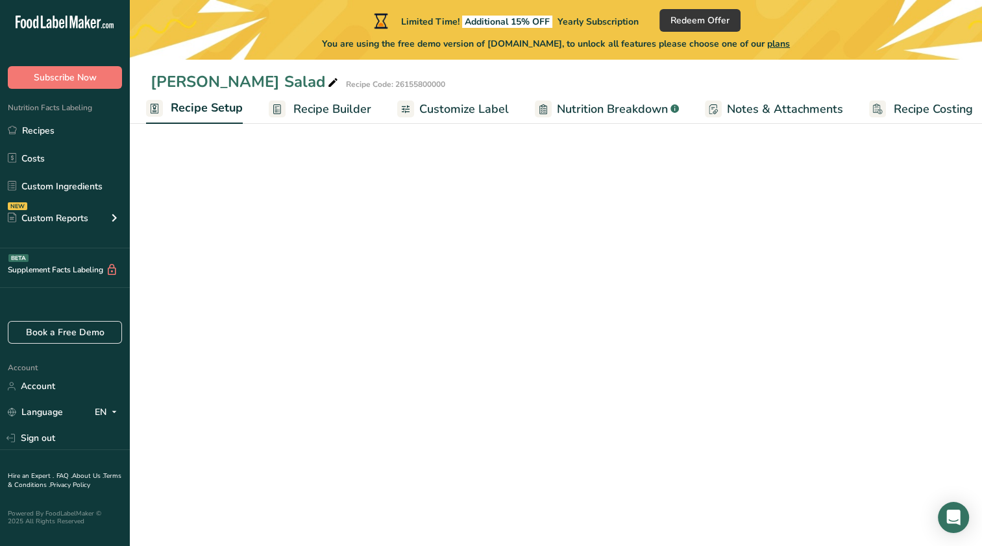
click at [354, 110] on span "Recipe Builder" at bounding box center [332, 110] width 78 height 18
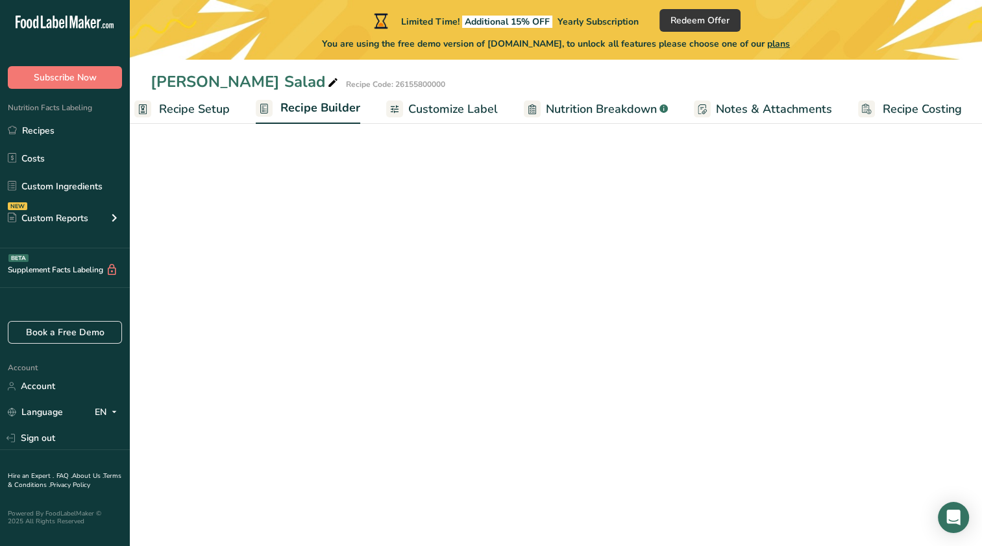
click at [923, 103] on span "Recipe Costing" at bounding box center [921, 110] width 79 height 18
click at [53, 86] on button "Subscribe Now" at bounding box center [65, 77] width 114 height 23
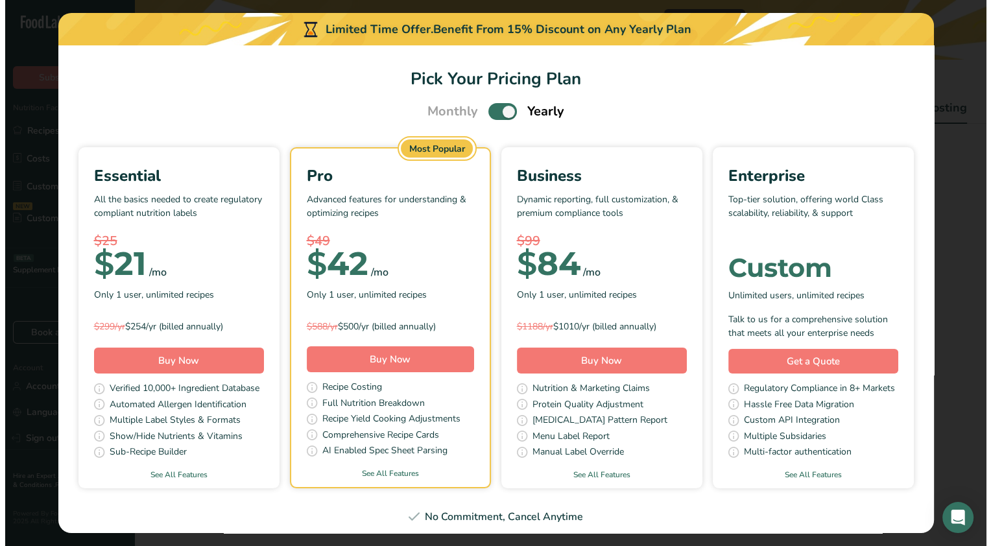
scroll to position [0, 6]
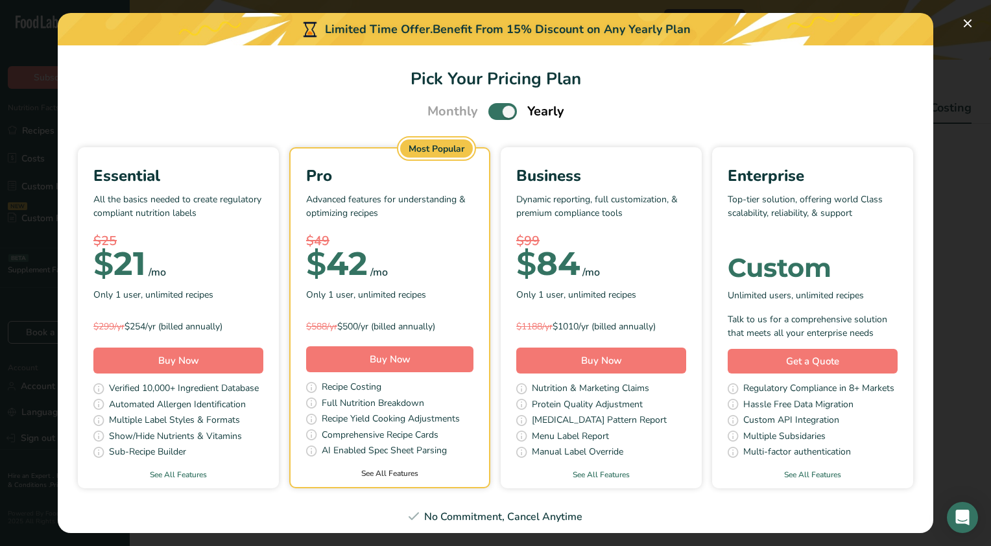
click at [489, 472] on link "See All Features" at bounding box center [390, 474] width 199 height 12
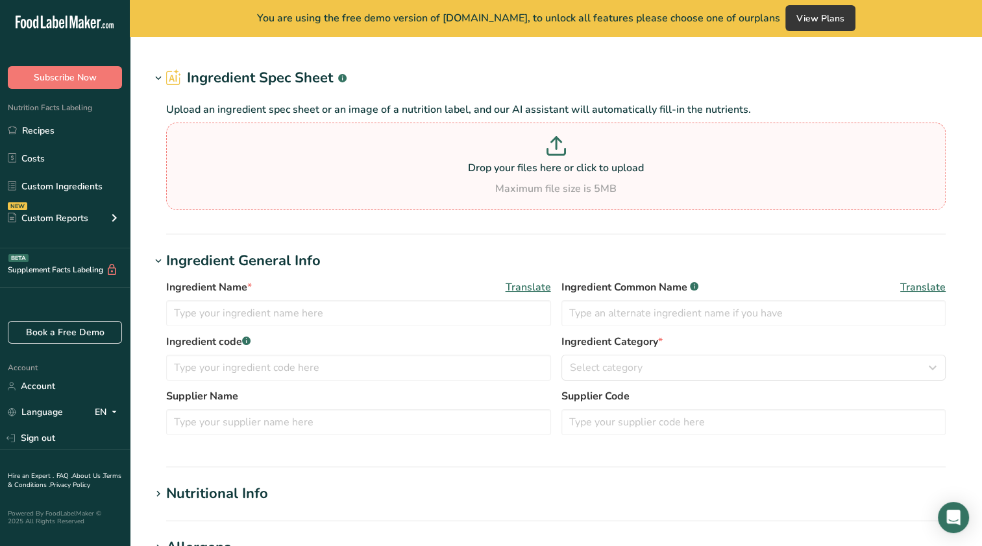
type input "Potatoes, red, flesh and skin, raw"
type input "Red Potatoes"
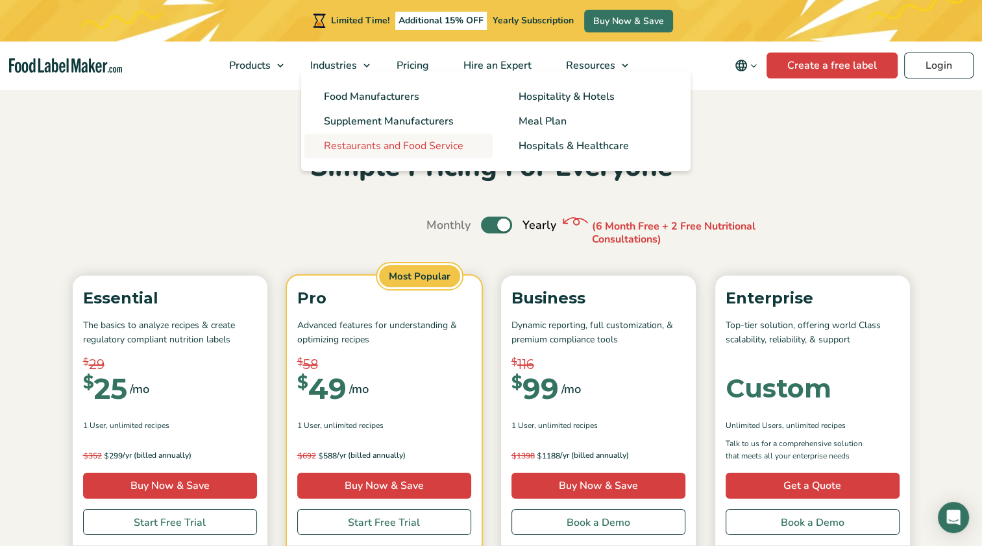
click at [398, 153] on link "Restaurants and Food Service" at bounding box center [398, 146] width 188 height 25
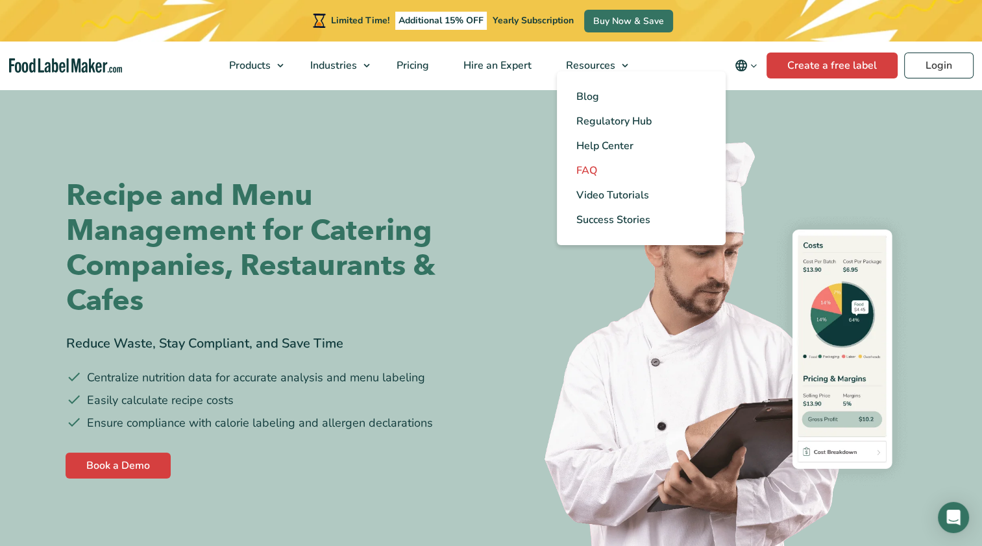
click at [596, 171] on span "FAQ" at bounding box center [586, 171] width 21 height 14
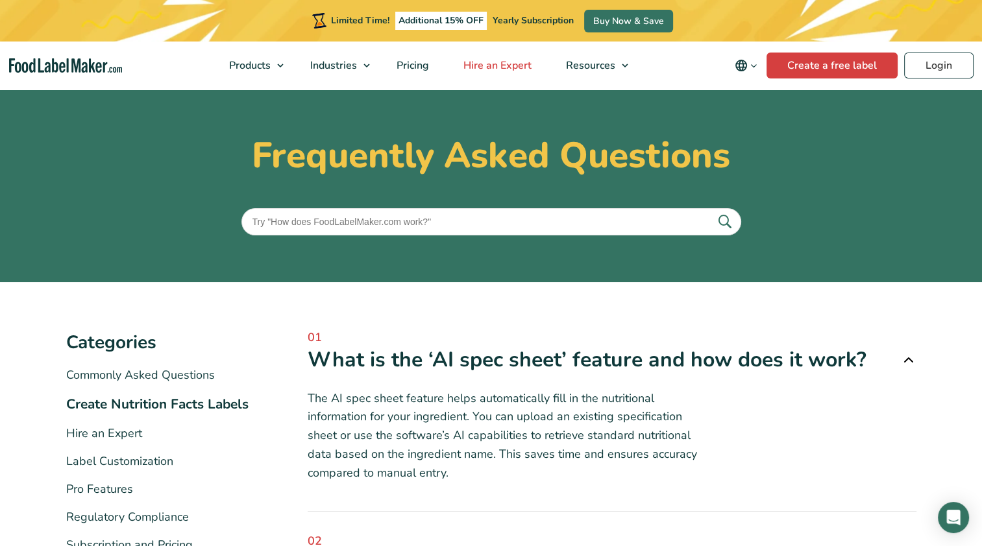
click at [514, 67] on span "Hire an Expert" at bounding box center [495, 65] width 73 height 14
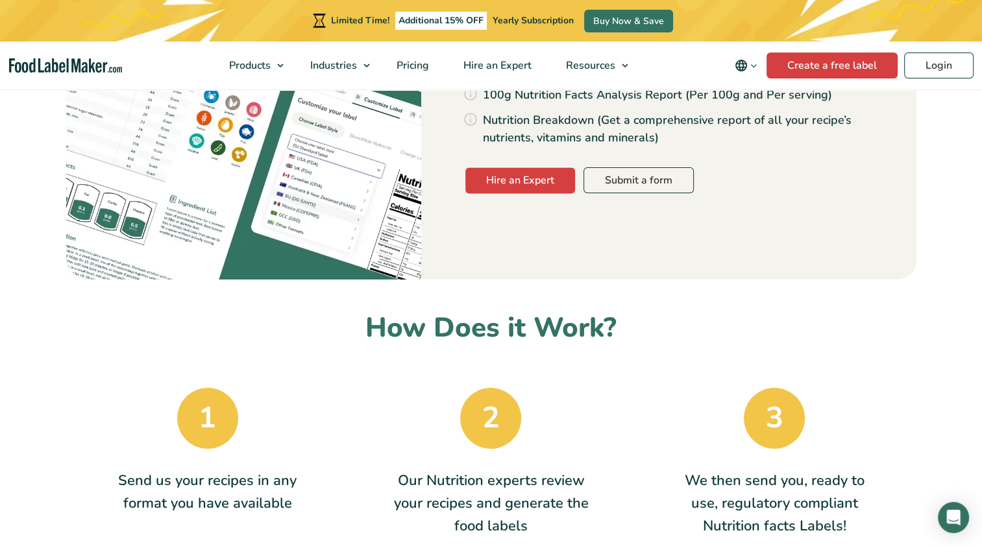
scroll to position [1817, 0]
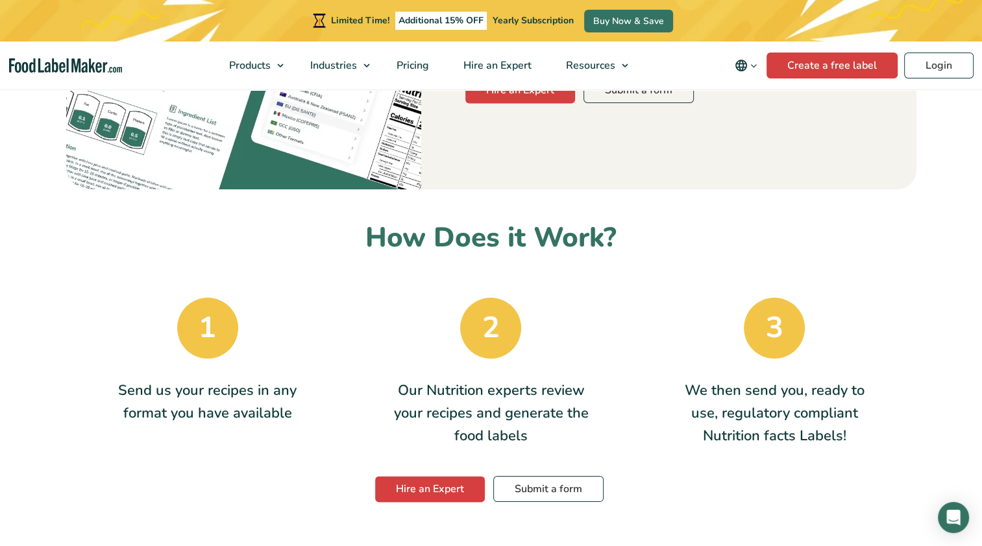
drag, startPoint x: 164, startPoint y: 247, endPoint x: 706, endPoint y: 365, distance: 555.1
click at [706, 367] on div "1 Send us your recipes in any format you have available 2 Our Nutrition experts…" at bounding box center [491, 371] width 850 height 169
click at [706, 380] on p "We then send you, ready to use, regulatory compliant Nutrition facts Labels!" at bounding box center [773, 414] width 197 height 69
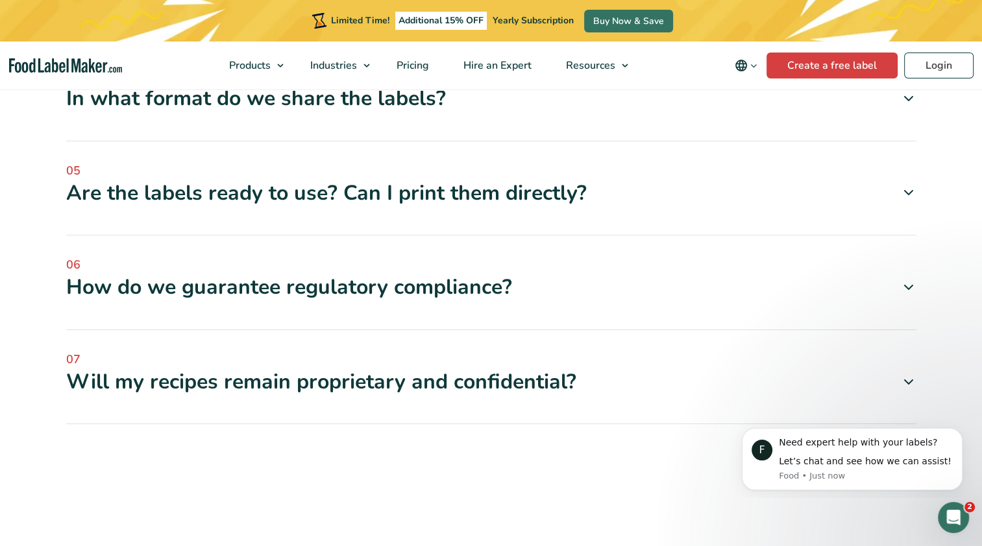
scroll to position [4671, 0]
click at [285, 207] on div "Are the labels ready to use? Can I print them directly?" at bounding box center [491, 193] width 850 height 27
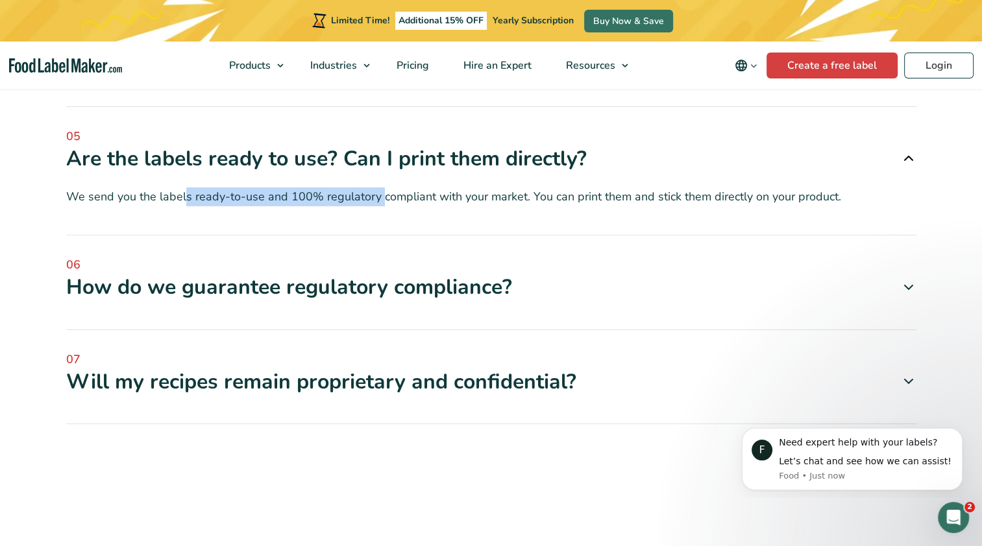
drag, startPoint x: 186, startPoint y: 343, endPoint x: 386, endPoint y: 333, distance: 200.1
click at [384, 206] on p "We send you the labels ready-to-use and 100% regulatory compliant with your mar…" at bounding box center [491, 197] width 850 height 19
drag, startPoint x: 386, startPoint y: 333, endPoint x: 553, endPoint y: 317, distance: 167.5
click at [553, 236] on div "05 Are the labels ready to use? Can I print them directly? We send you the labe…" at bounding box center [491, 182] width 850 height 108
click at [340, 236] on div "05 Are the labels ready to use? Can I print them directly? We send you the labe…" at bounding box center [491, 182] width 850 height 108
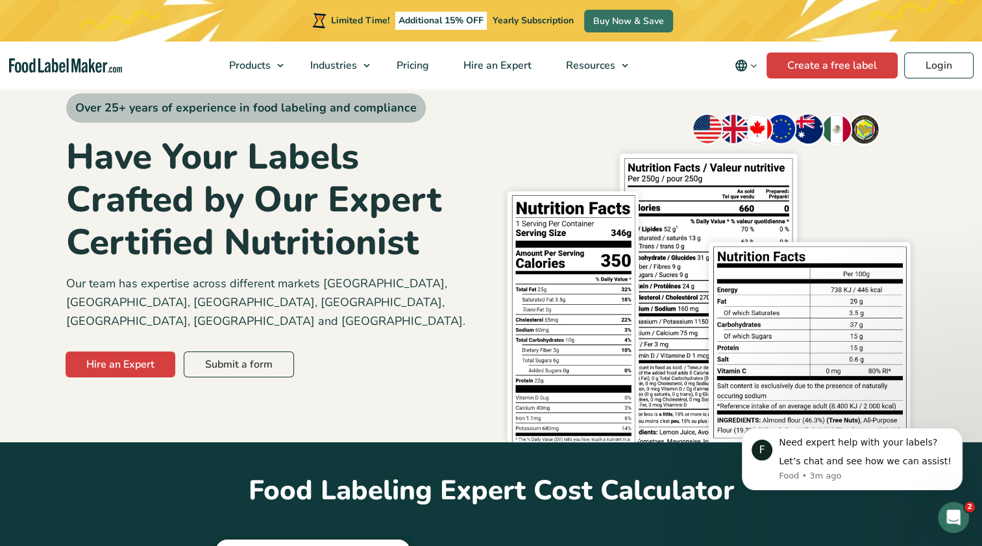
scroll to position [0, 0]
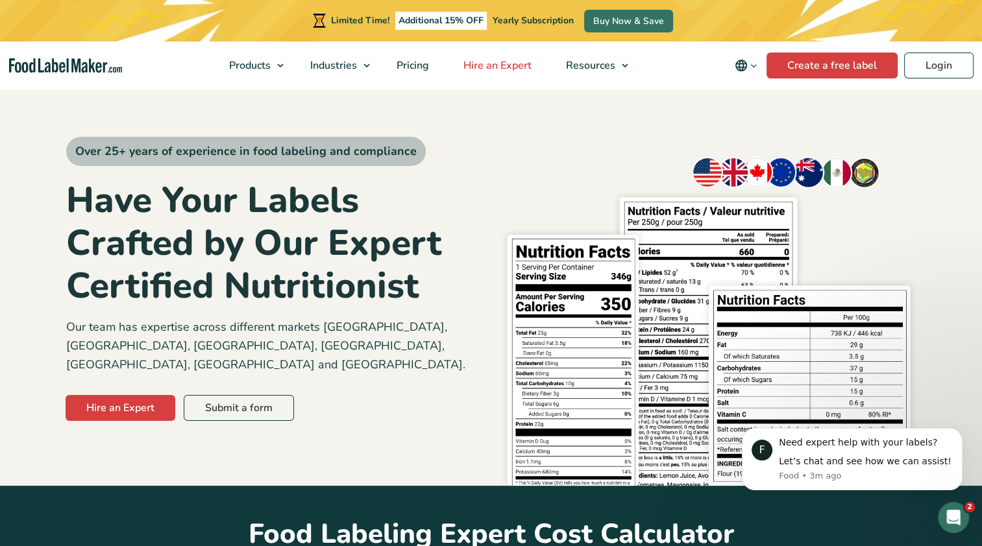
click at [506, 65] on span "Hire an Expert" at bounding box center [495, 65] width 73 height 14
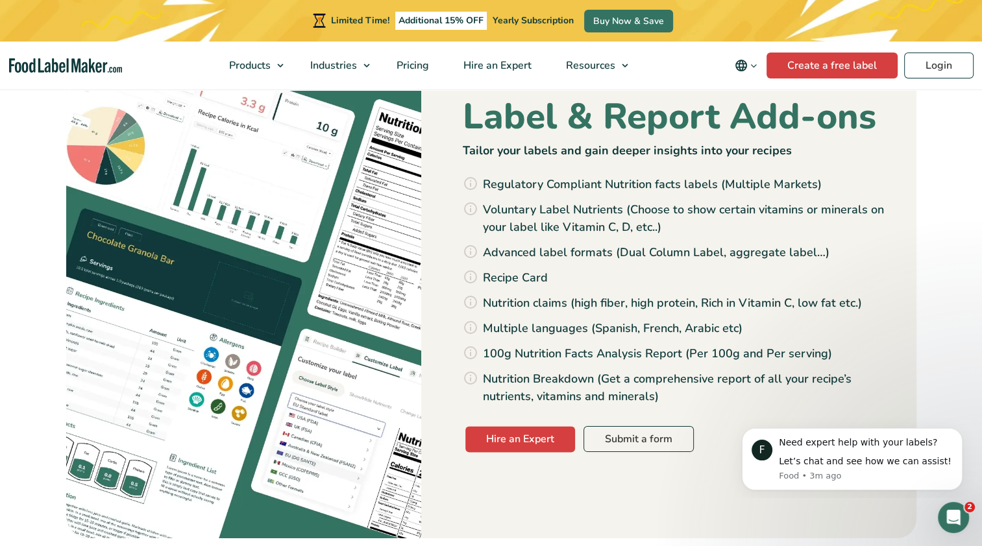
scroll to position [1298, 0]
